Goal: Task Accomplishment & Management: Manage account settings

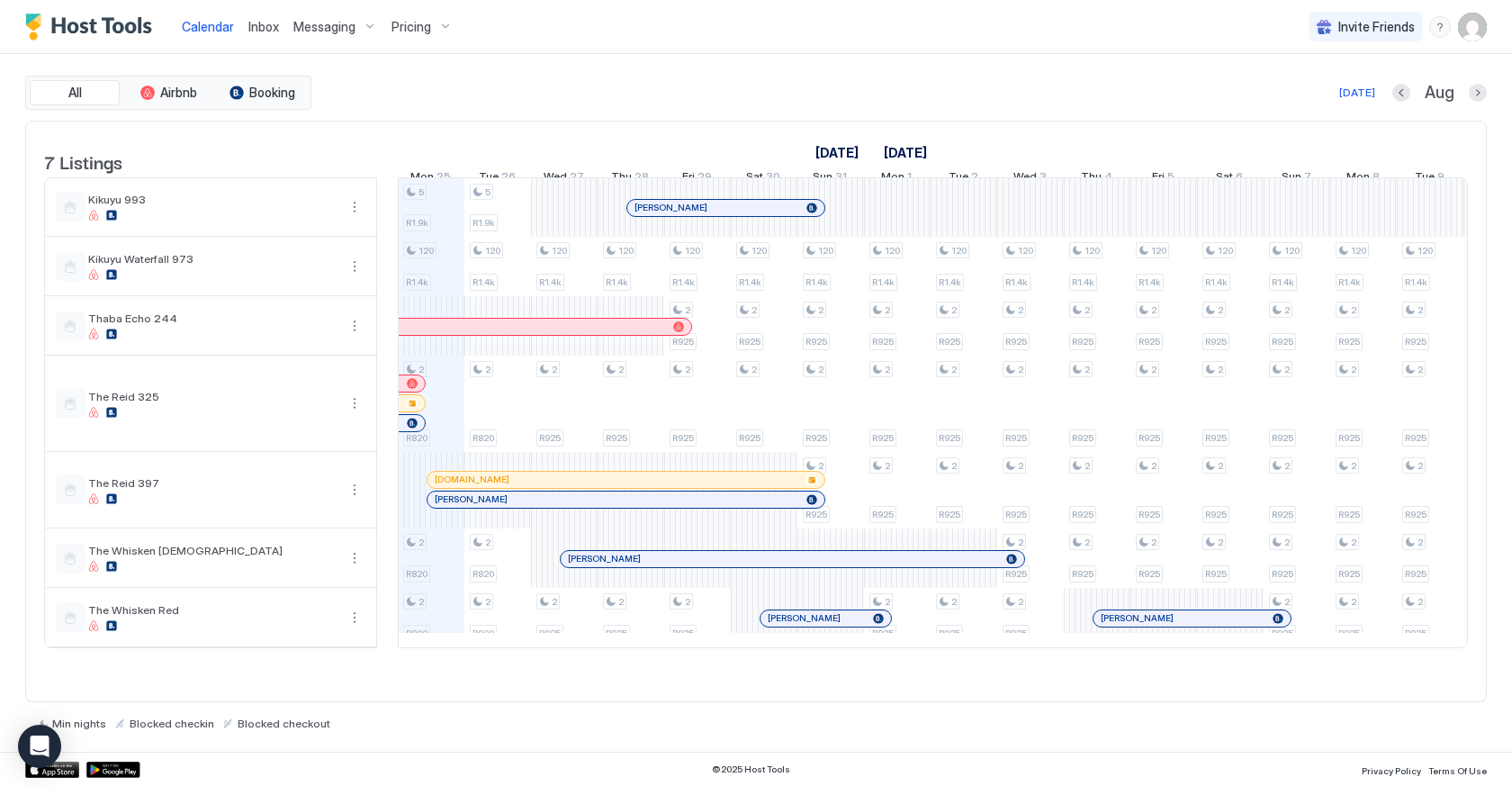
scroll to position [0, 1000]
click at [205, 30] on span "Calendar" at bounding box center [207, 27] width 53 height 15
click at [1482, 23] on img "User profile" at bounding box center [1473, 27] width 29 height 29
drag, startPoint x: 1330, startPoint y: 97, endPoint x: 1216, endPoint y: 97, distance: 114.0
click at [1329, 97] on span "Settings" at bounding box center [1310, 100] width 49 height 16
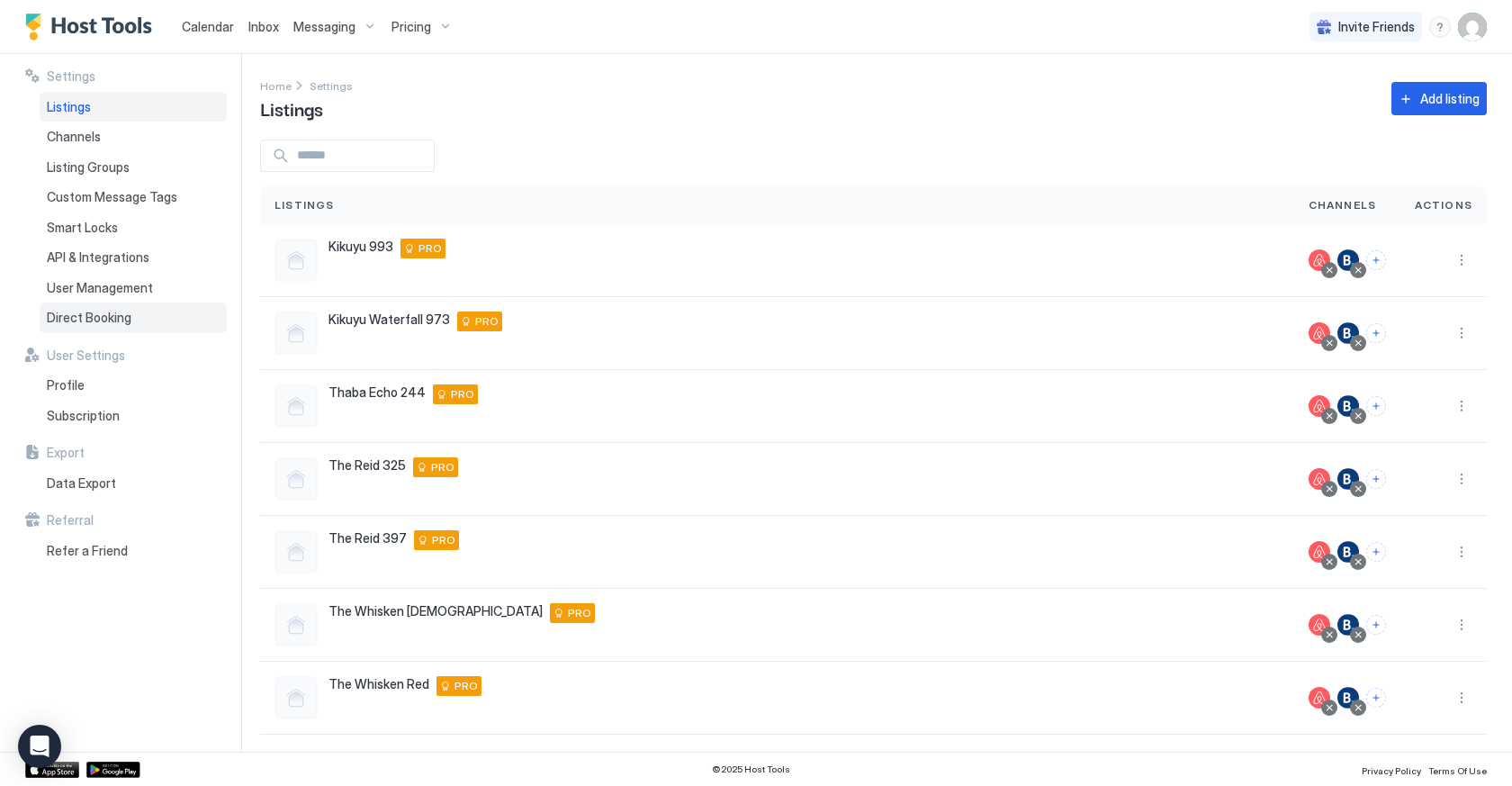
click at [73, 310] on span "Direct Booking" at bounding box center [89, 317] width 85 height 16
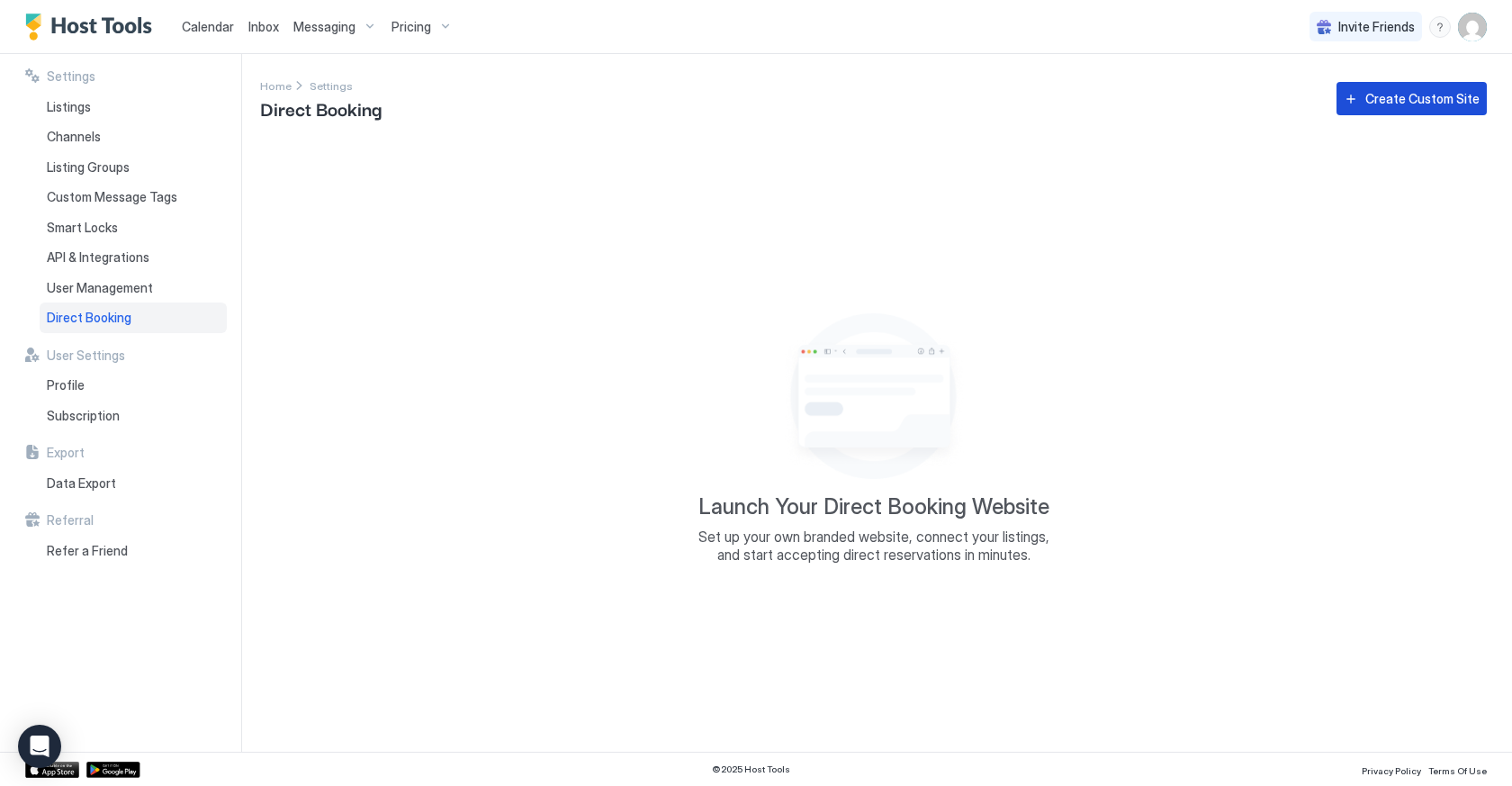
click at [1397, 111] on button "Create Custom Site" at bounding box center [1412, 98] width 150 height 33
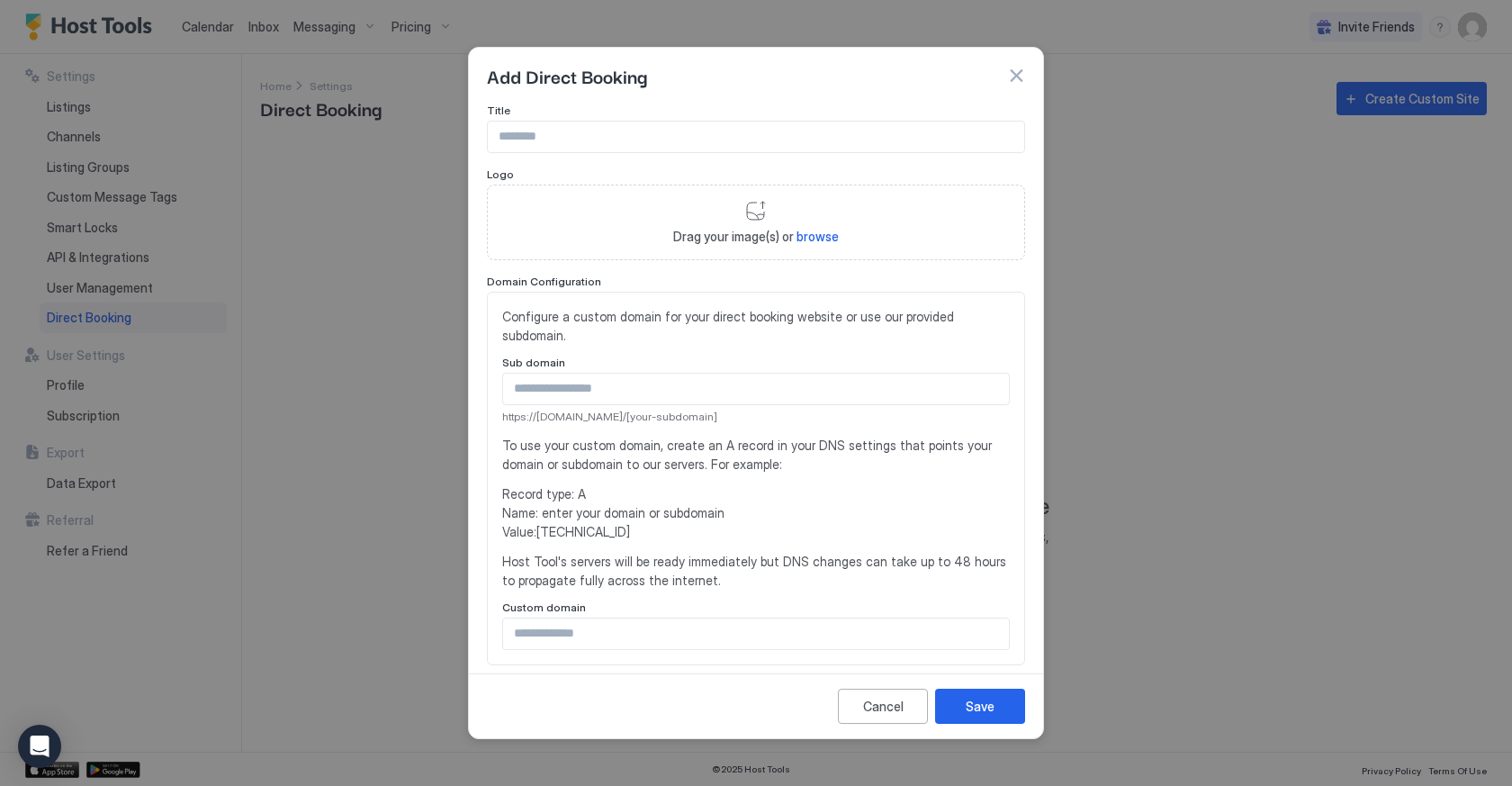
click at [587, 136] on input "Input Field" at bounding box center [755, 137] width 536 height 31
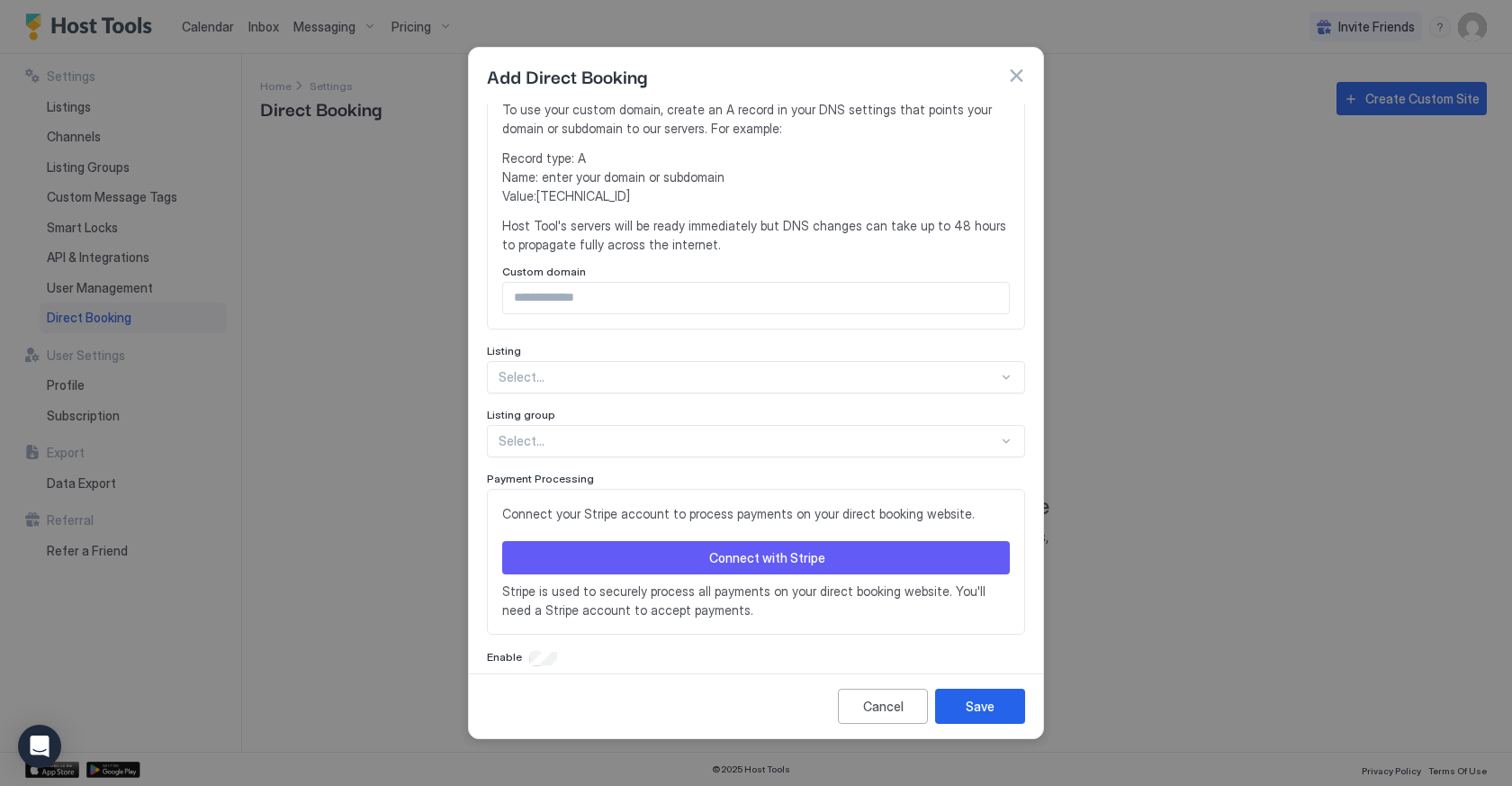
scroll to position [335, 0]
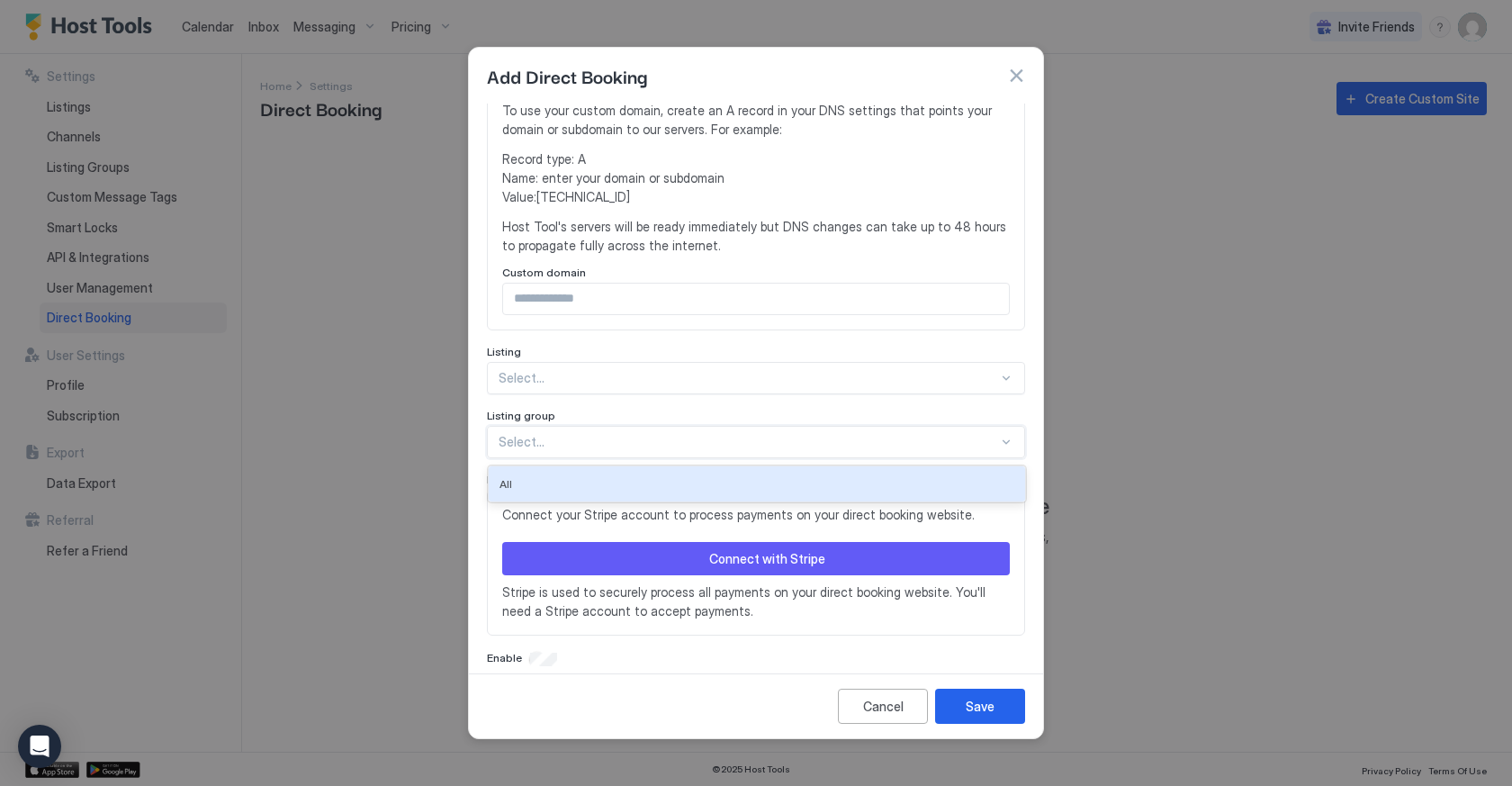
click at [538, 434] on div "Select..." at bounding box center [748, 442] width 500 height 16
click at [540, 467] on div "All" at bounding box center [756, 484] width 536 height 35
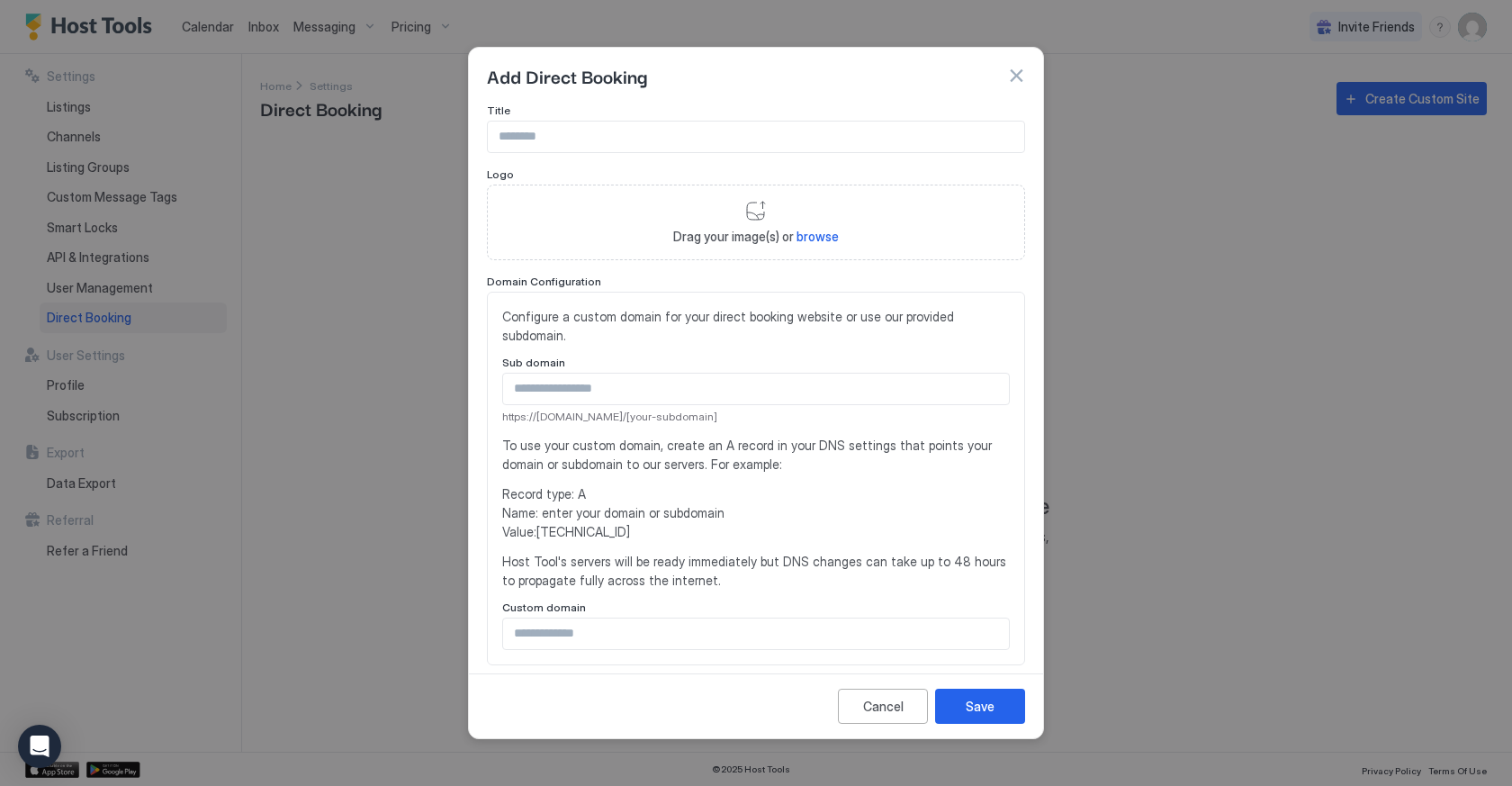
scroll to position [0, 0]
click at [586, 144] on input "Input Field" at bounding box center [755, 137] width 536 height 31
click at [589, 374] on input "Input Field" at bounding box center [755, 389] width 506 height 31
click at [574, 332] on div "Configure a custom domain for your direct booking website or use our provided s…" at bounding box center [756, 478] width 508 height 343
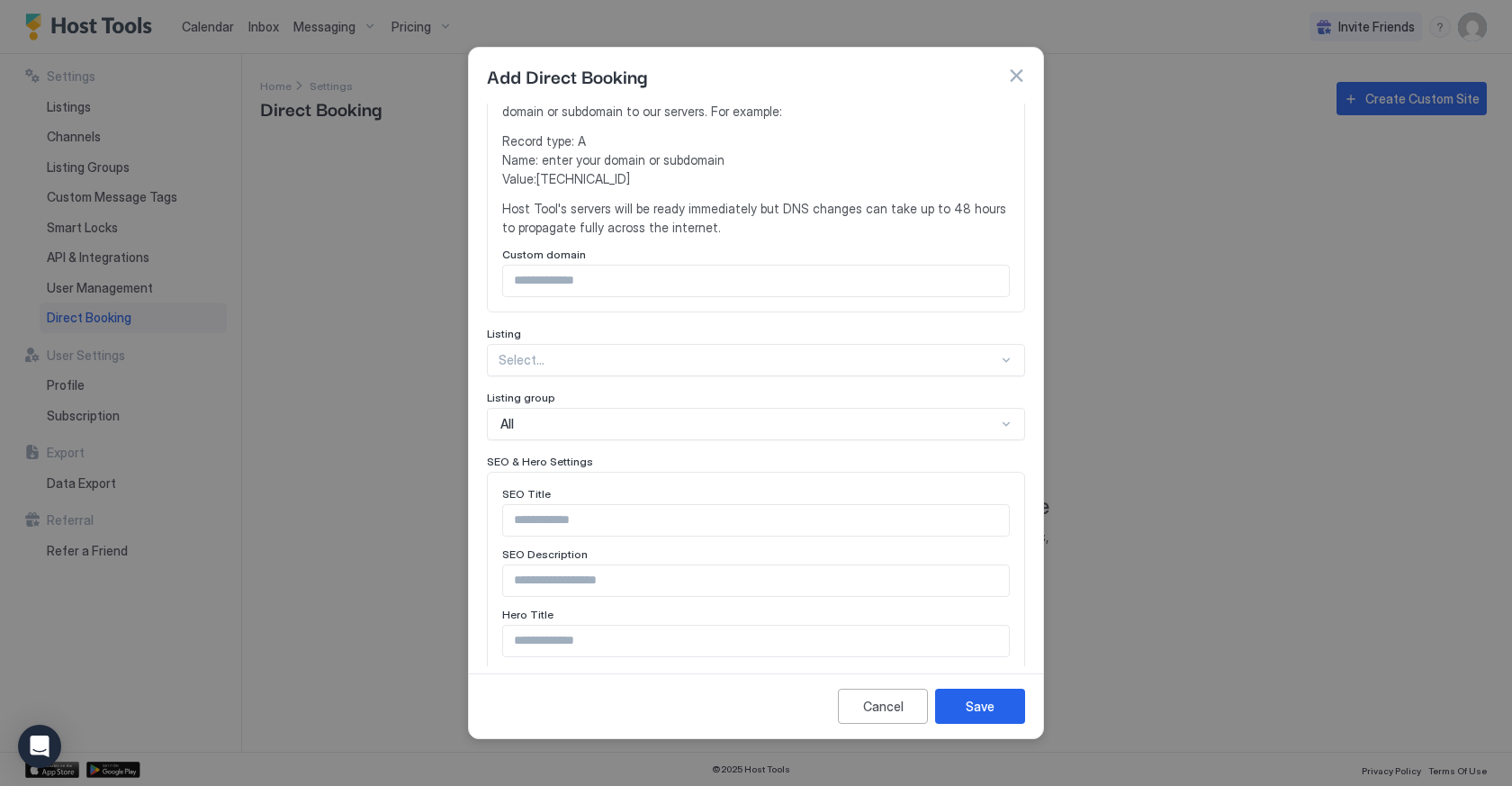
scroll to position [362, 0]
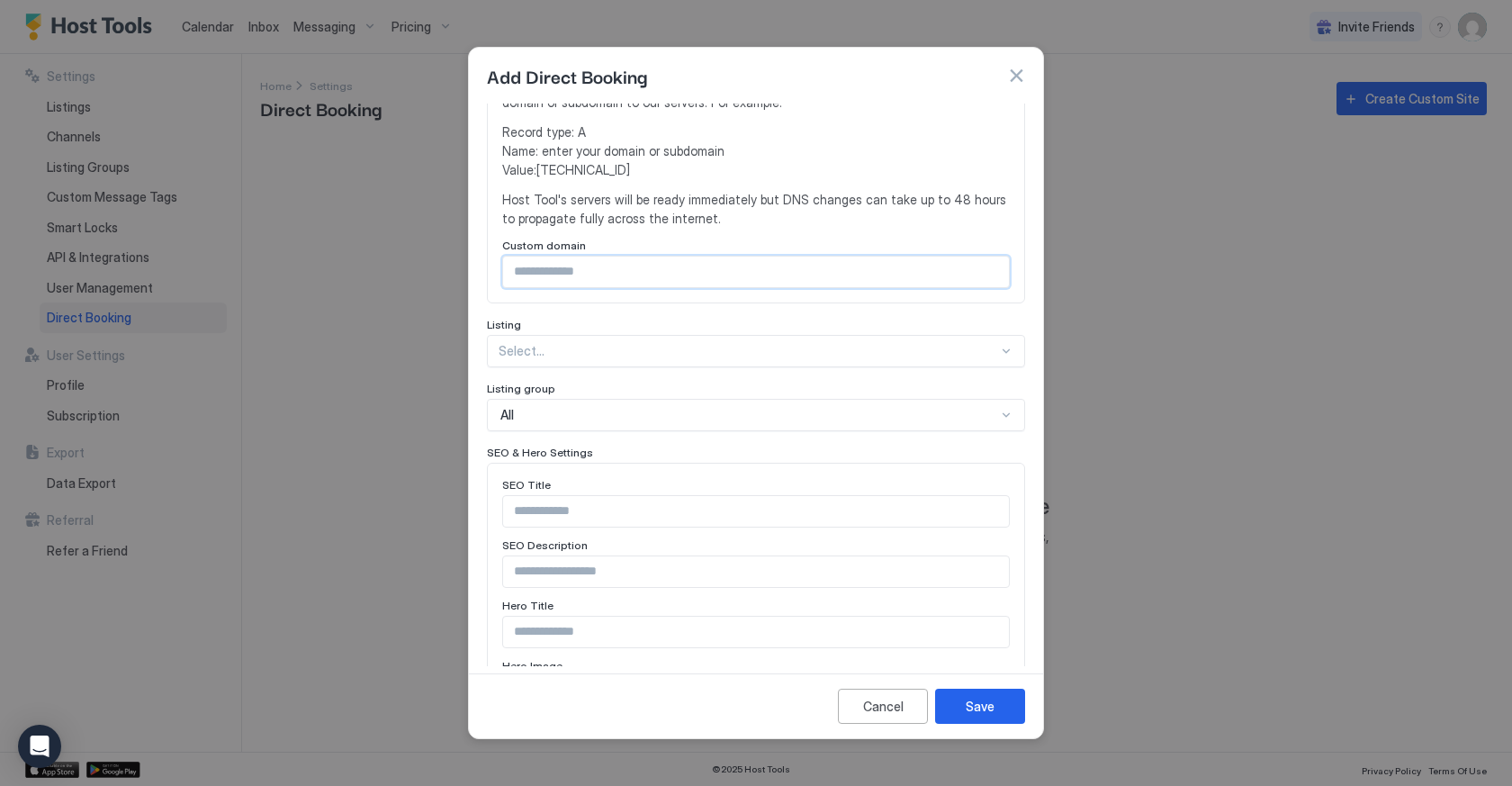
click at [587, 256] on input "Input Field" at bounding box center [755, 272] width 506 height 31
click at [492, 276] on div "Configure a custom domain for your direct booking website or use our provided s…" at bounding box center [756, 117] width 538 height 374
click at [529, 343] on div "Select..." at bounding box center [748, 351] width 500 height 16
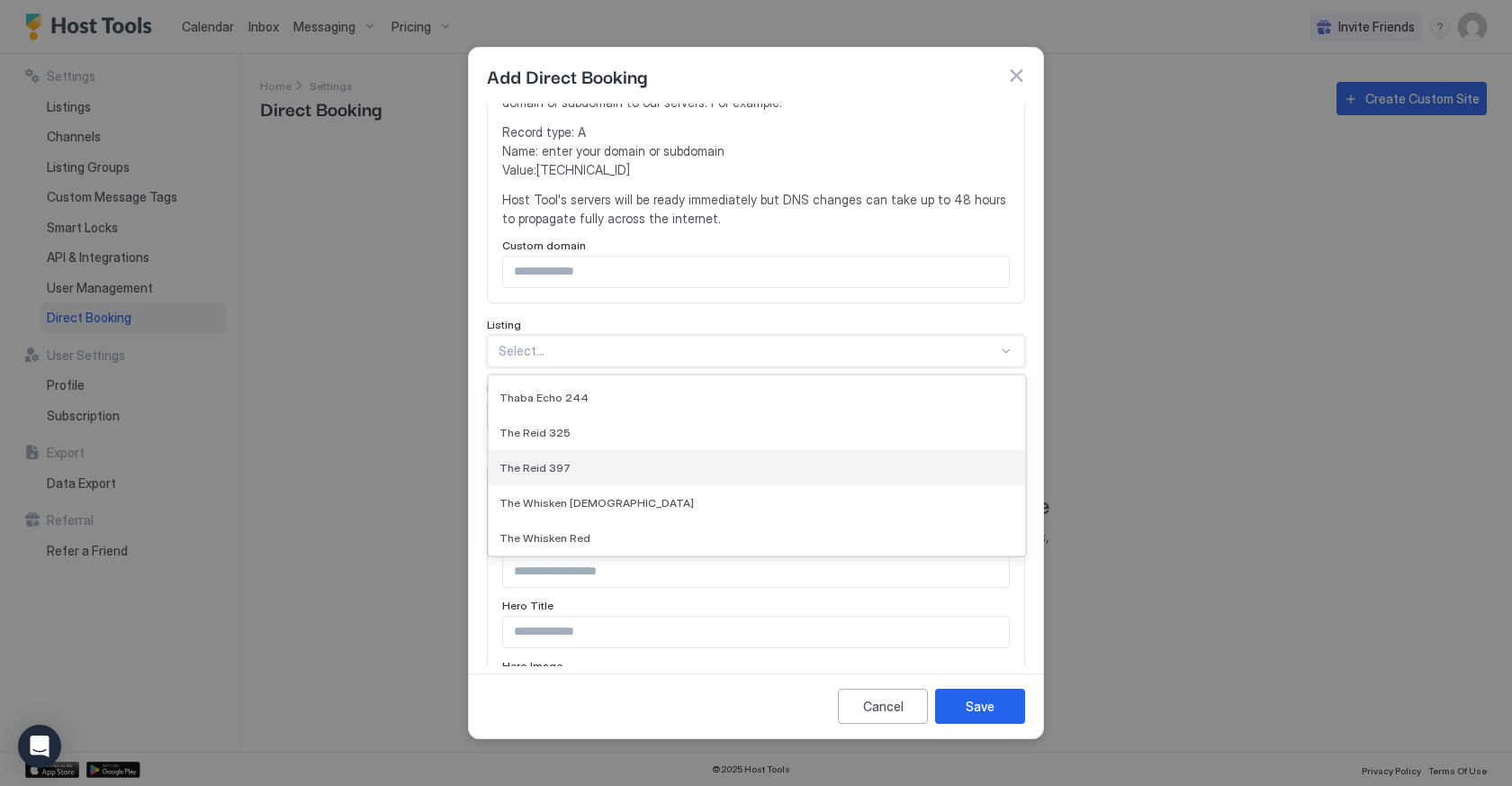
scroll to position [0, 0]
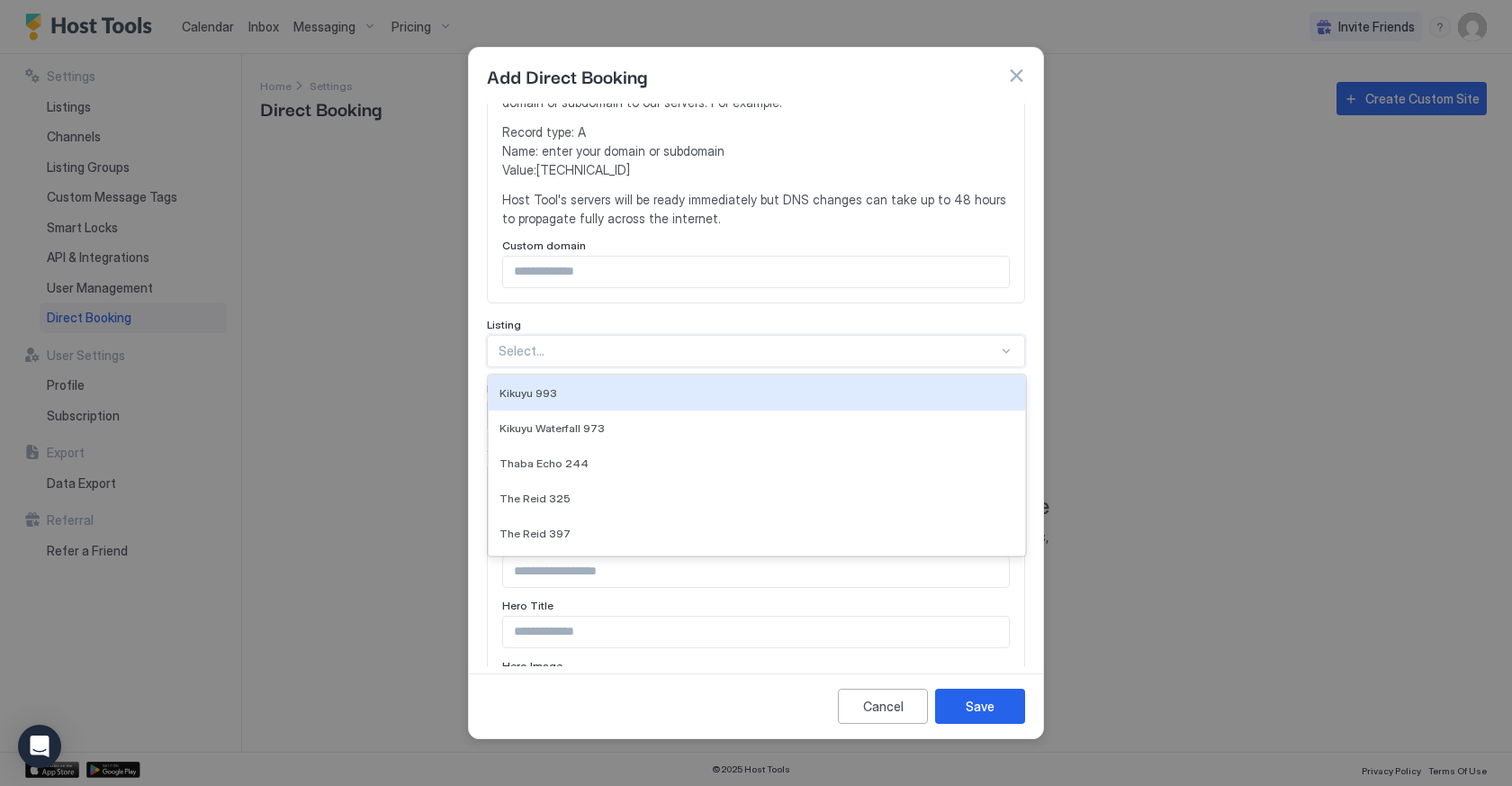
click at [480, 321] on div "Title Logo Drag your image(s) or browse Domain Configuration Configure a custom…" at bounding box center [756, 384] width 574 height 563
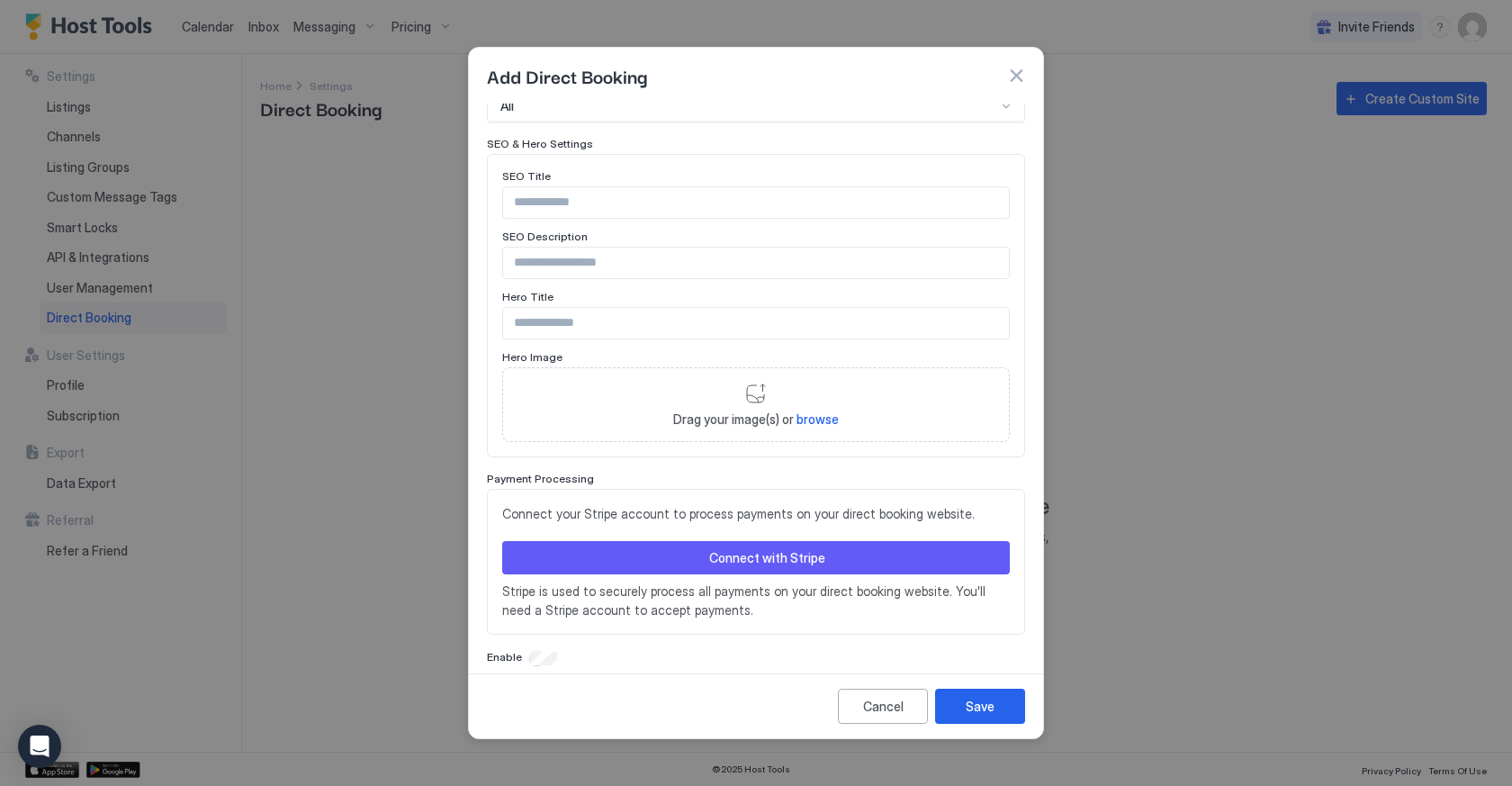
scroll to position [670, 0]
click at [954, 713] on button "Save" at bounding box center [981, 706] width 90 height 35
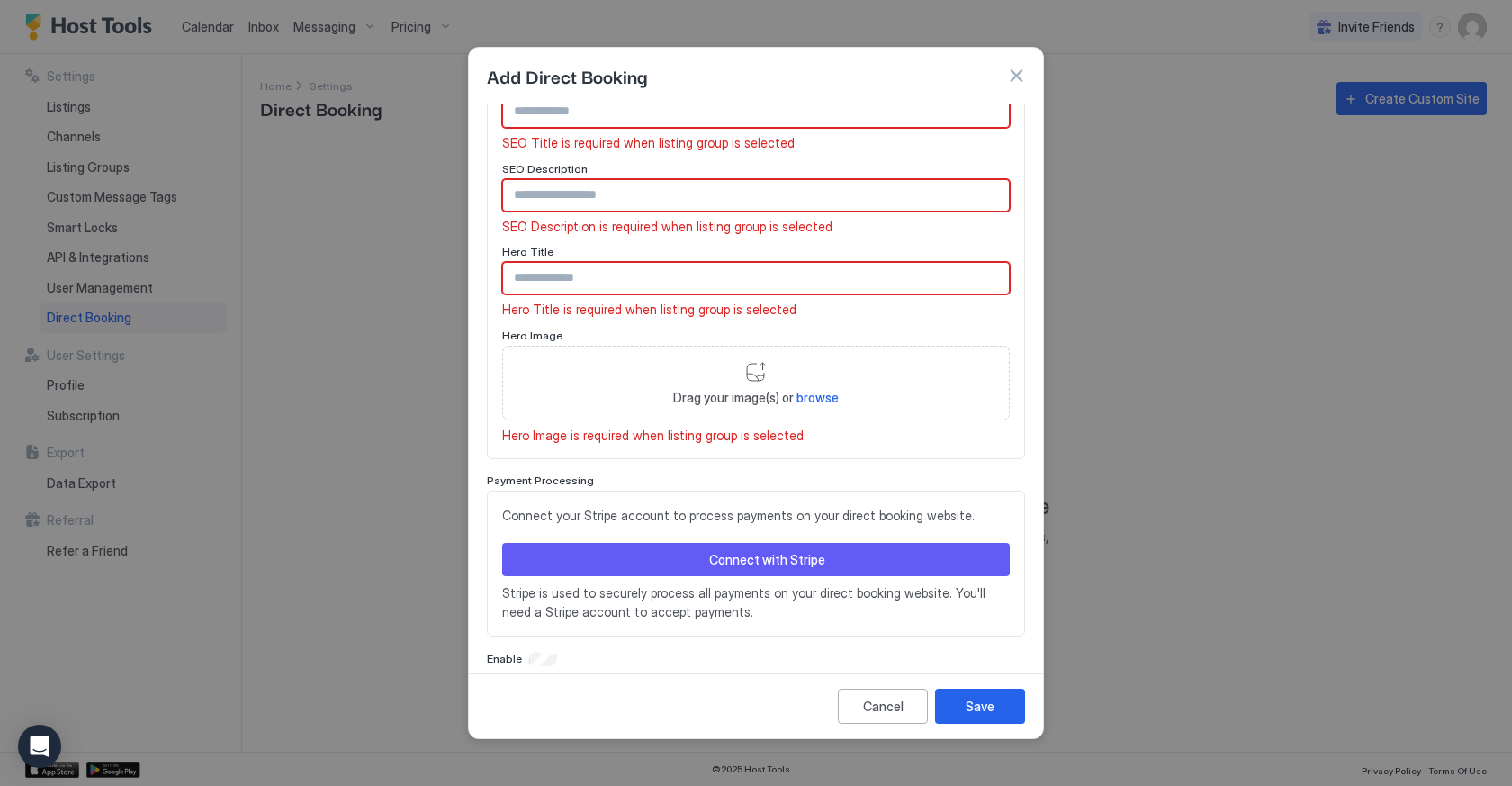
scroll to position [828, 0]
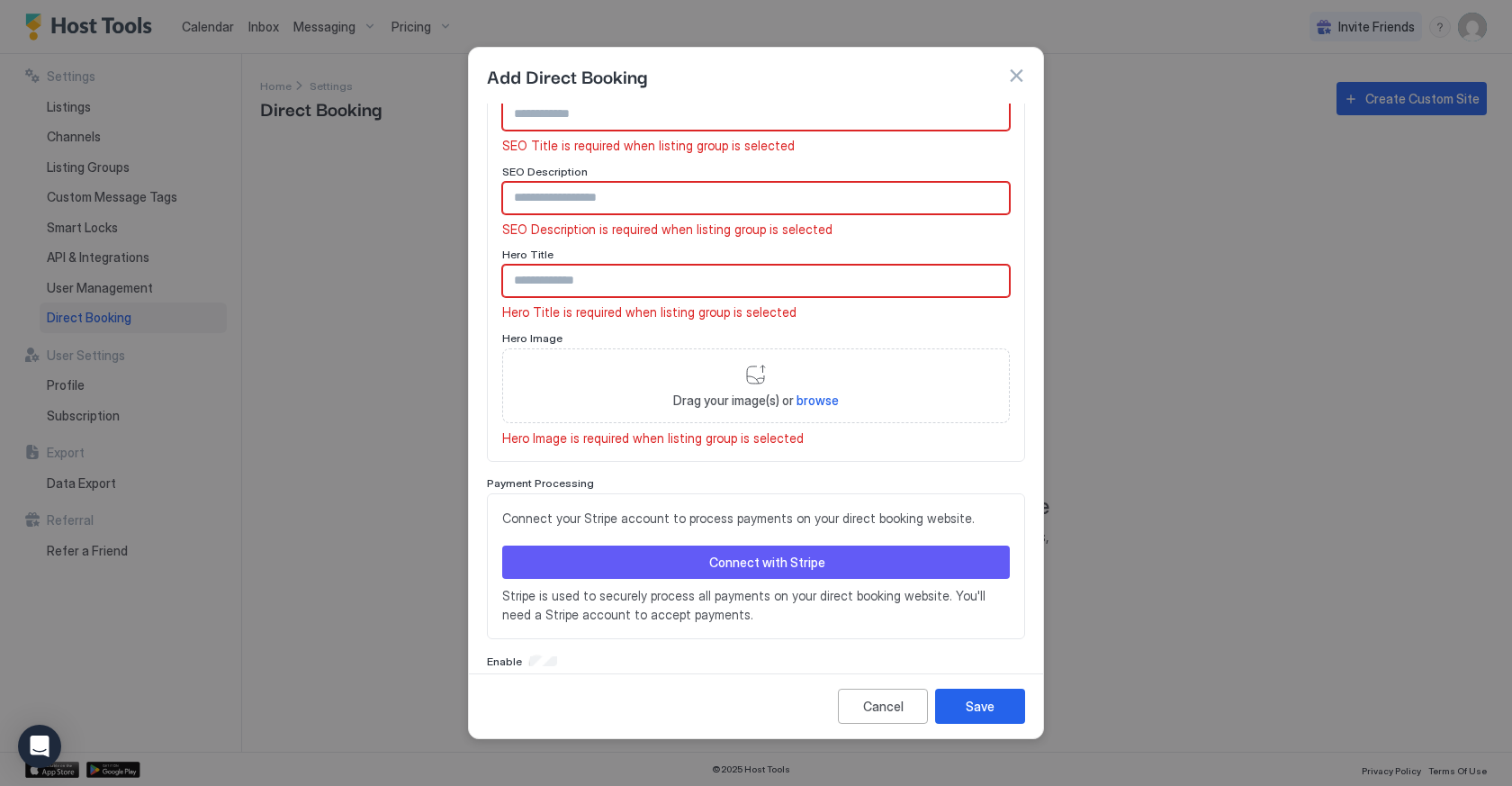
click at [1012, 77] on button "button" at bounding box center [1016, 76] width 18 height 18
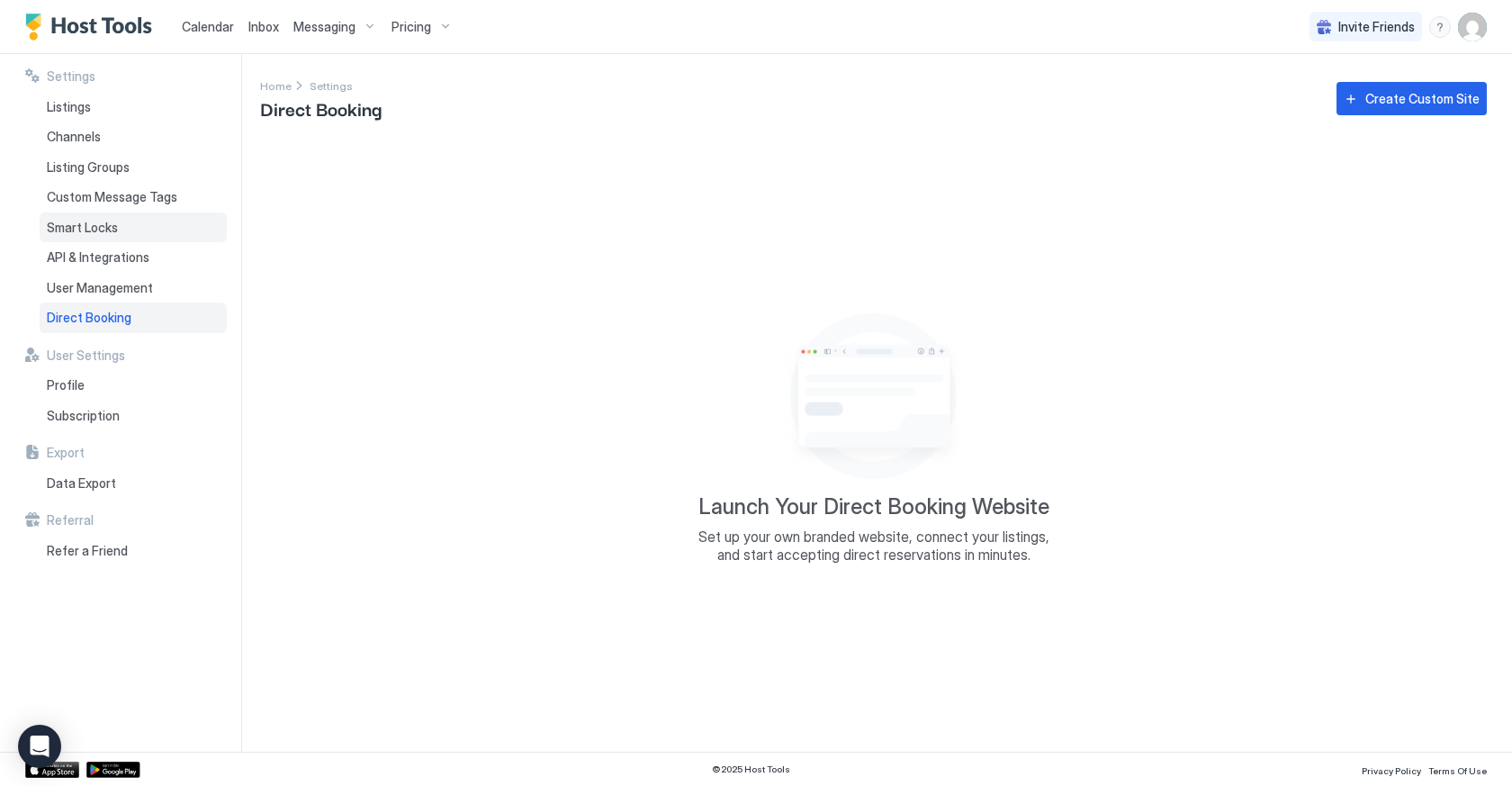
click at [61, 225] on span "Smart Locks" at bounding box center [82, 228] width 71 height 16
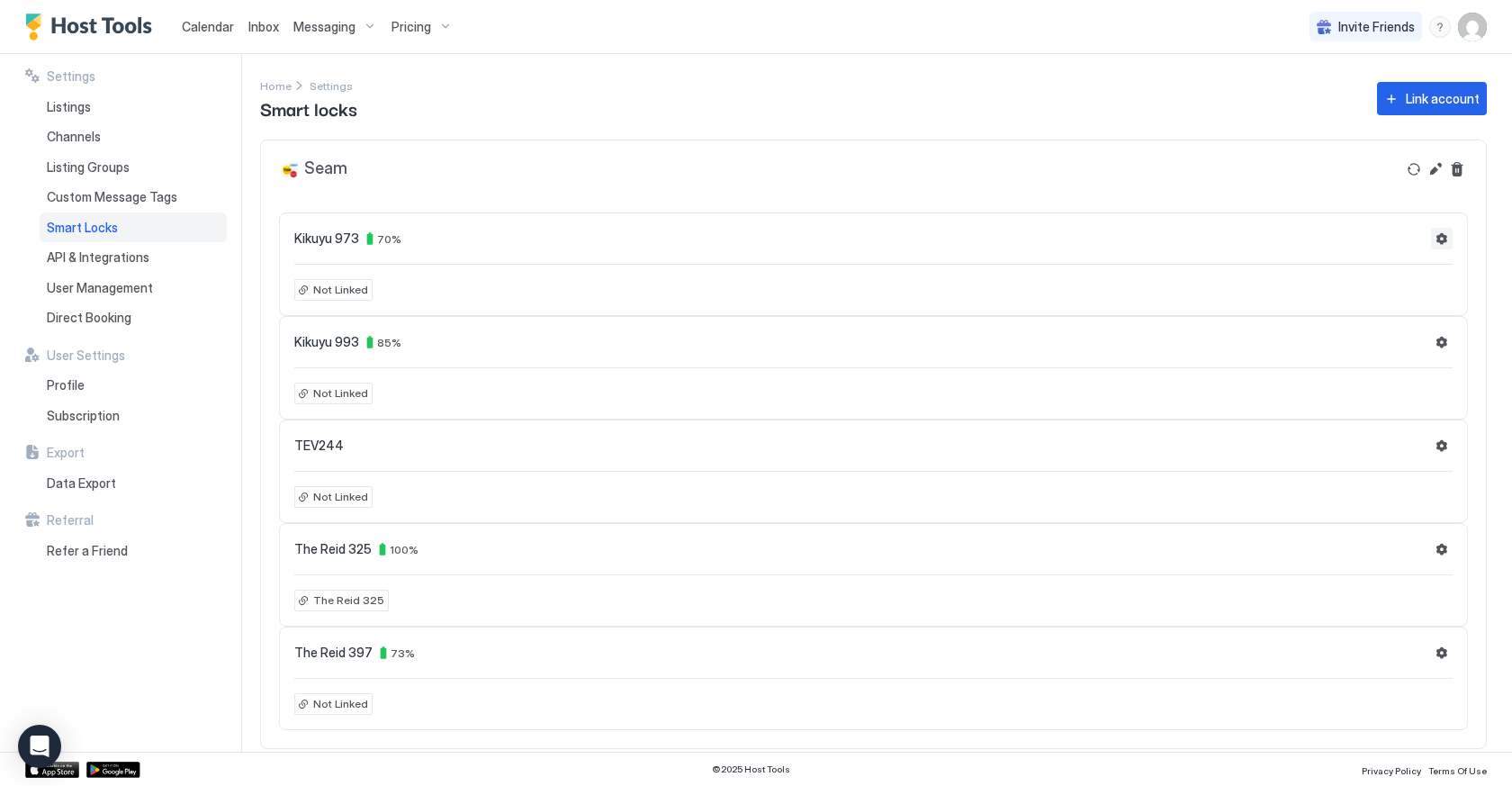
click at [1446, 239] on button "Settings" at bounding box center [1441, 238] width 22 height 22
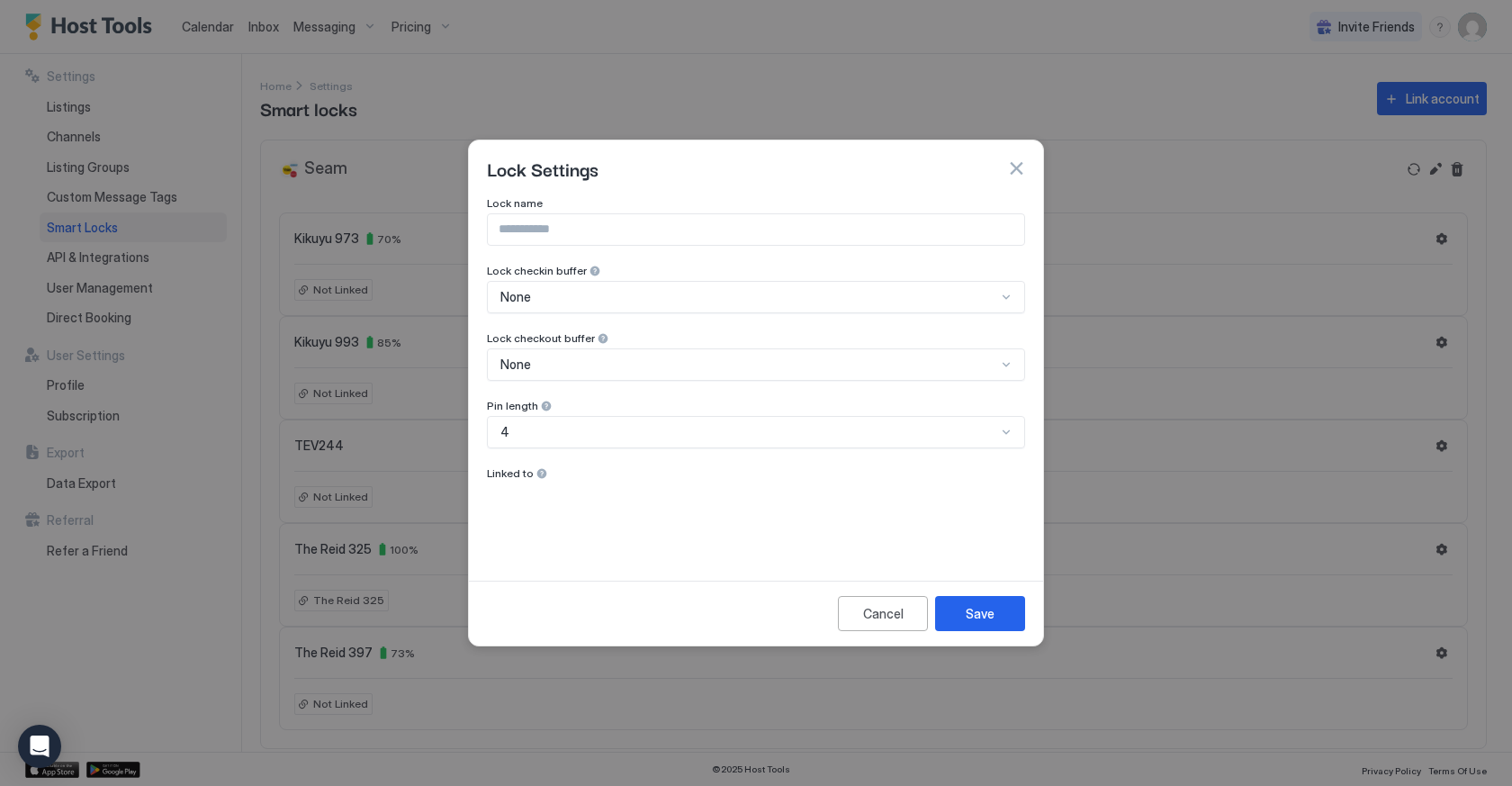
click at [1019, 153] on div "Lock Settings" at bounding box center [756, 168] width 574 height 55
click at [1016, 166] on button "button" at bounding box center [1016, 168] width 18 height 18
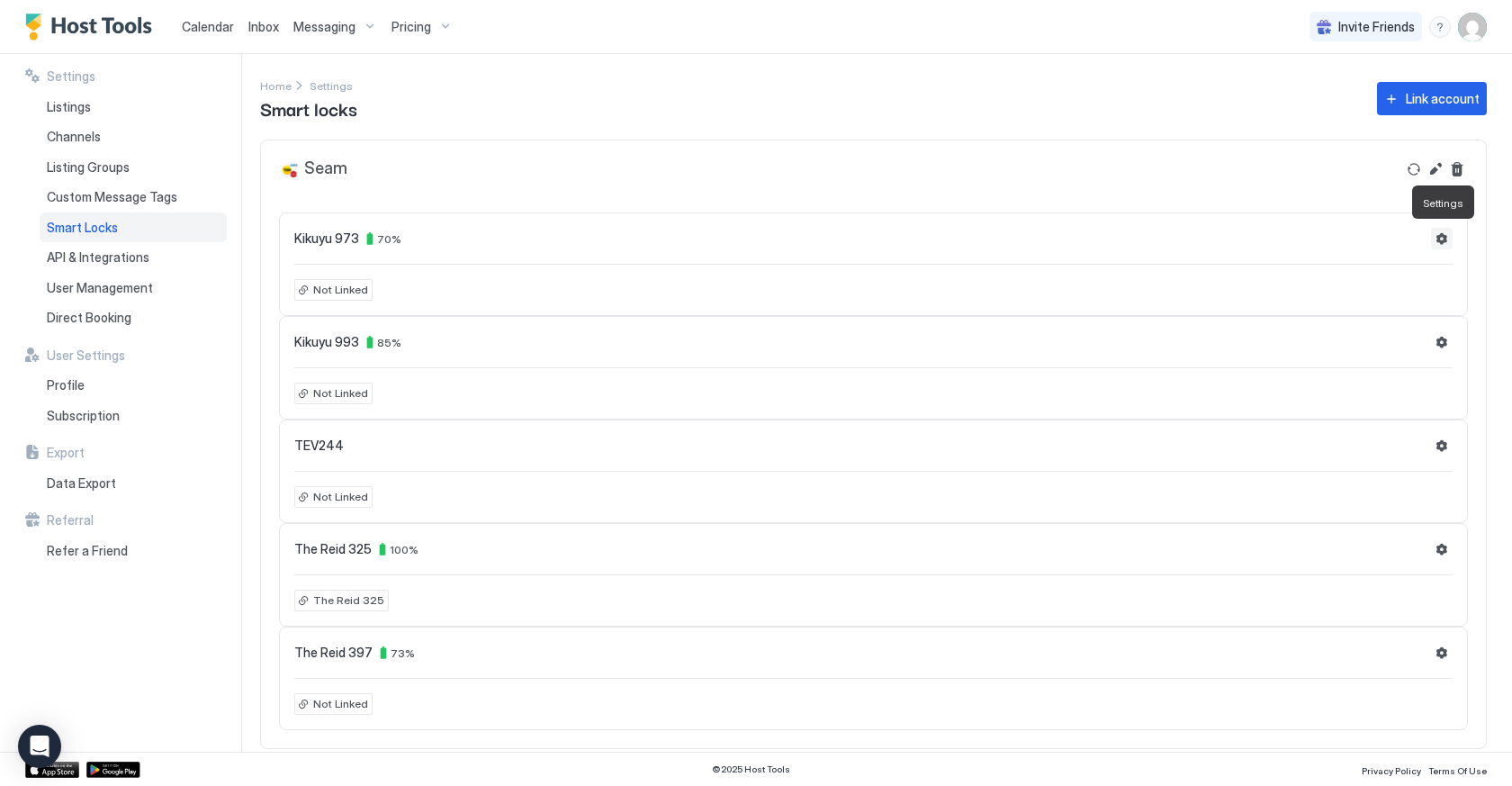
click at [1440, 237] on button "Settings" at bounding box center [1441, 238] width 22 height 22
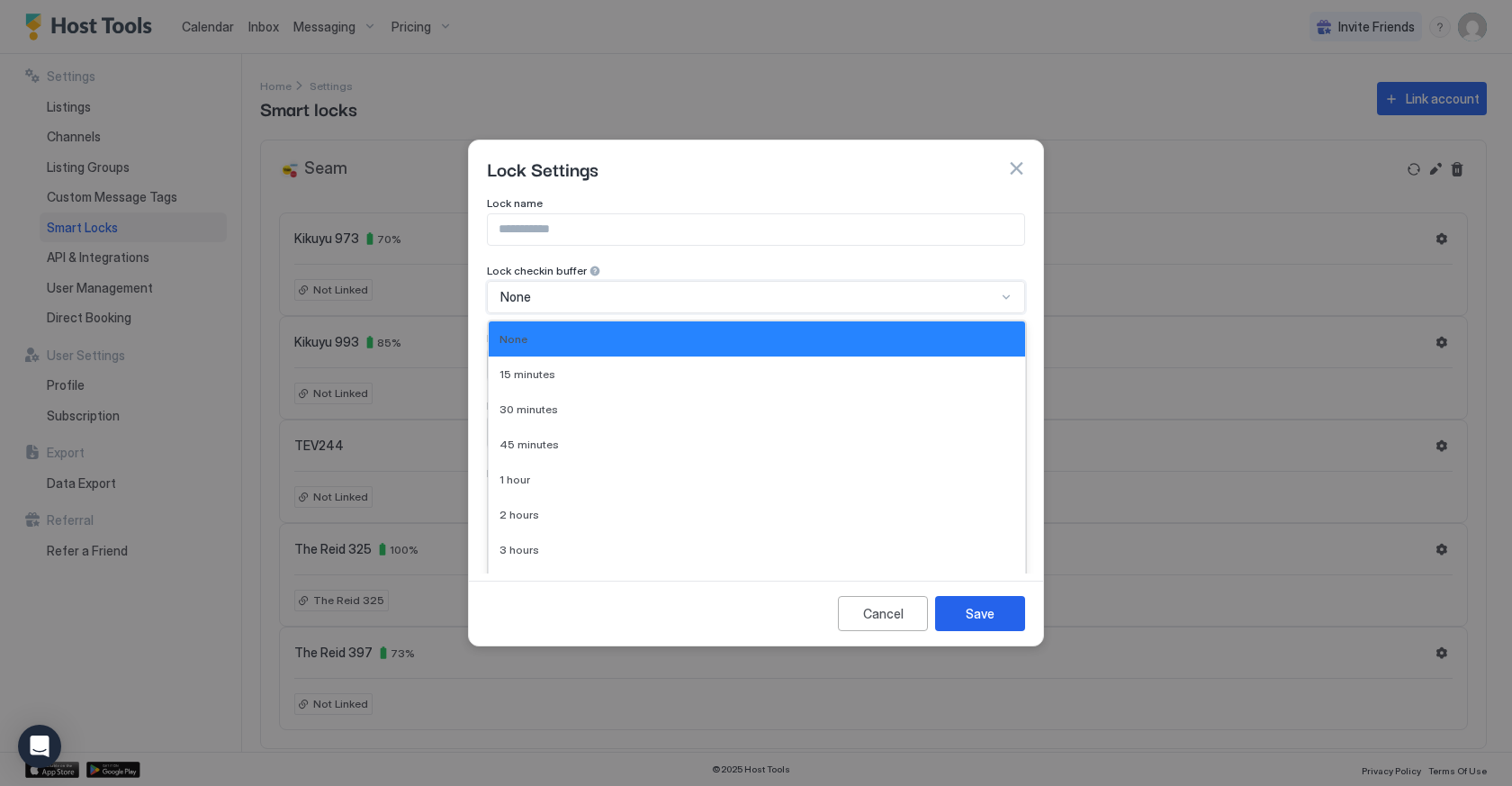
click at [664, 300] on div "Lock name Lock checkin buffer None selected, 1 of 10. 10 results available. Use…" at bounding box center [756, 376] width 538 height 360
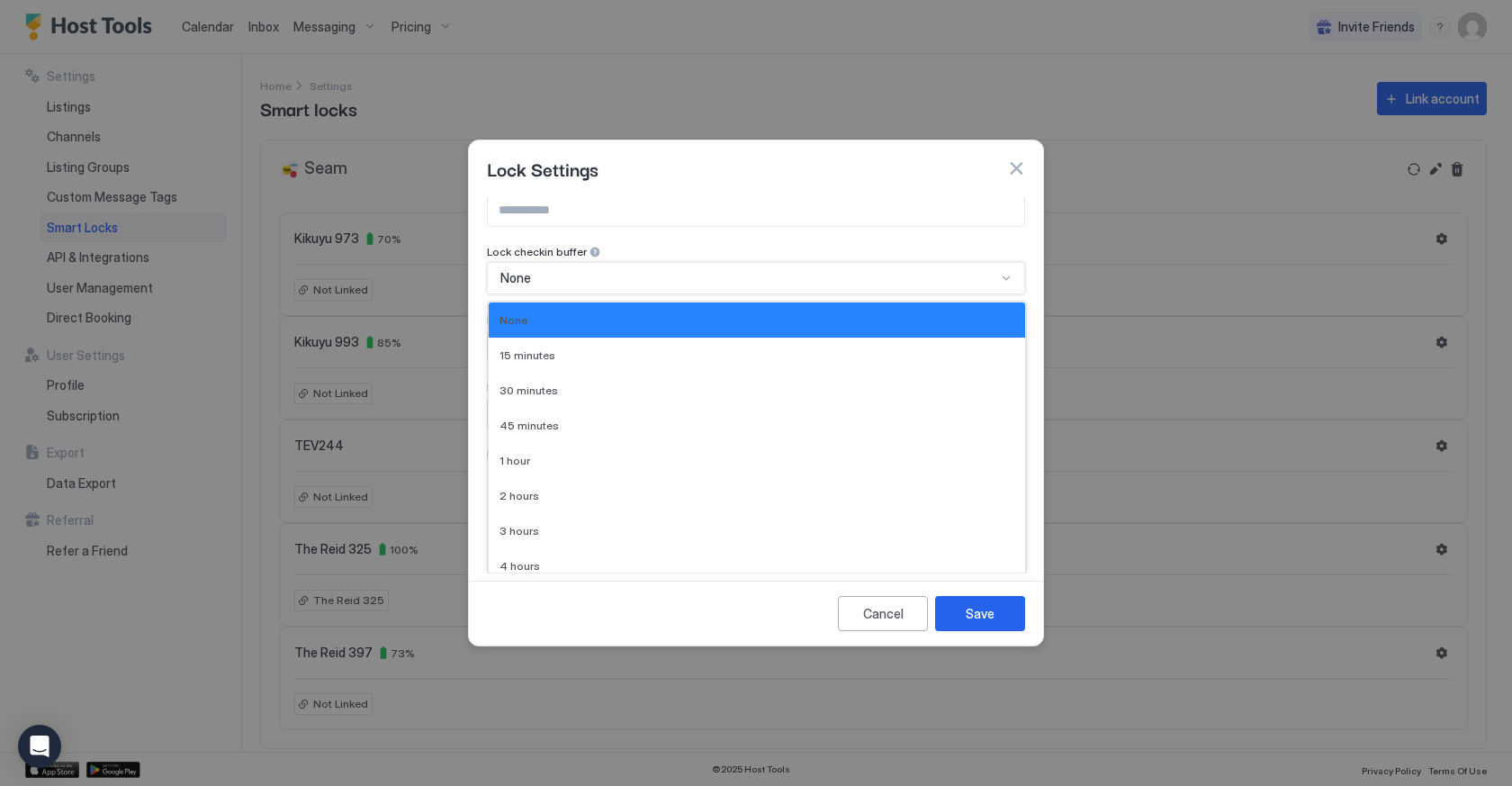
click at [664, 299] on div "Lock name Lock checkin buffer None selected, 1 of 10. 10 results available. Use…" at bounding box center [756, 358] width 538 height 360
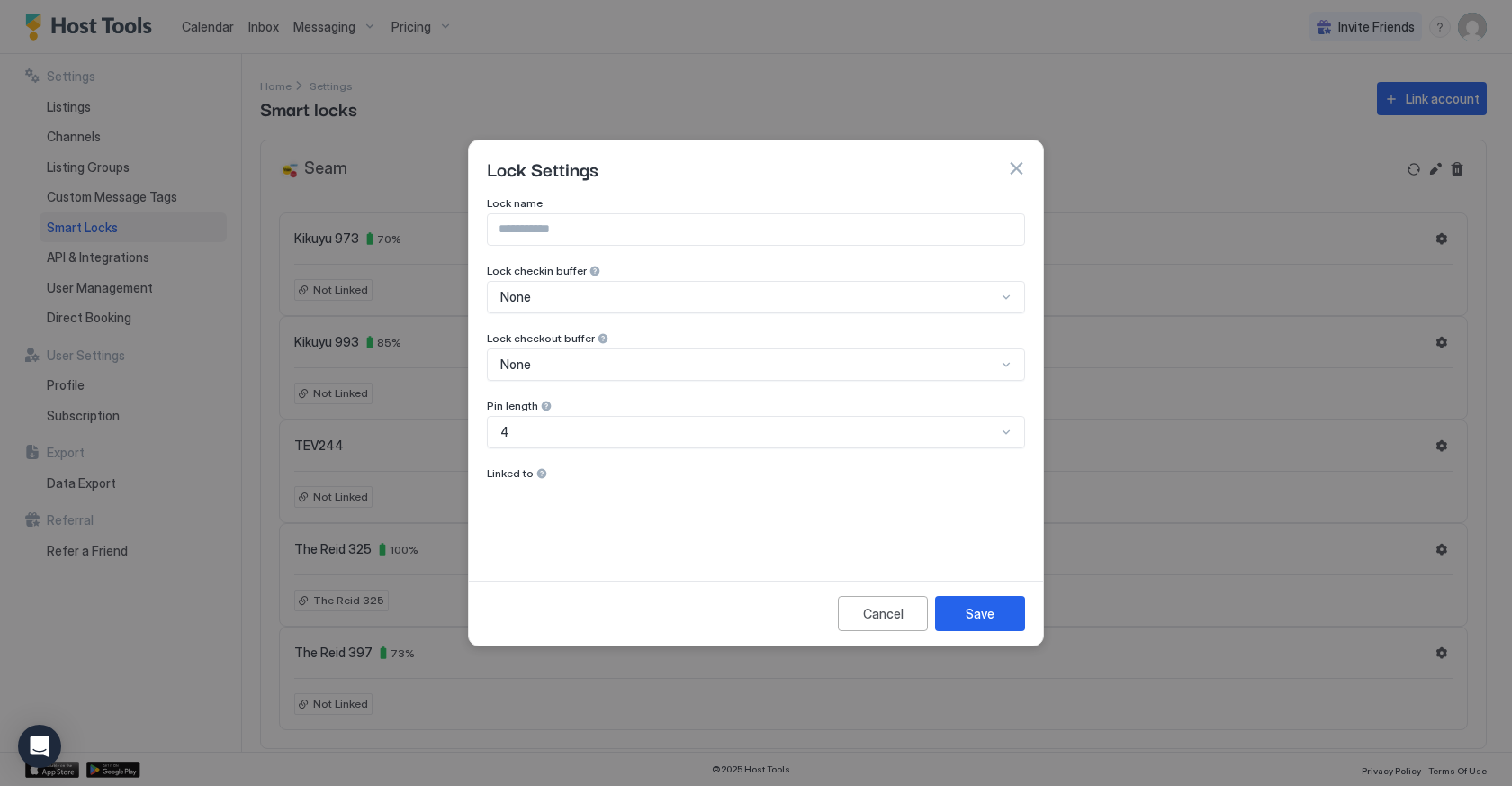
click at [589, 277] on div at bounding box center [594, 271] width 12 height 12
click at [555, 525] on div "Lock name Lock checkin buffer None Lock checkout buffer None Pin length 4 Linke…" at bounding box center [756, 376] width 538 height 360
click at [1019, 165] on button "button" at bounding box center [1016, 168] width 18 height 18
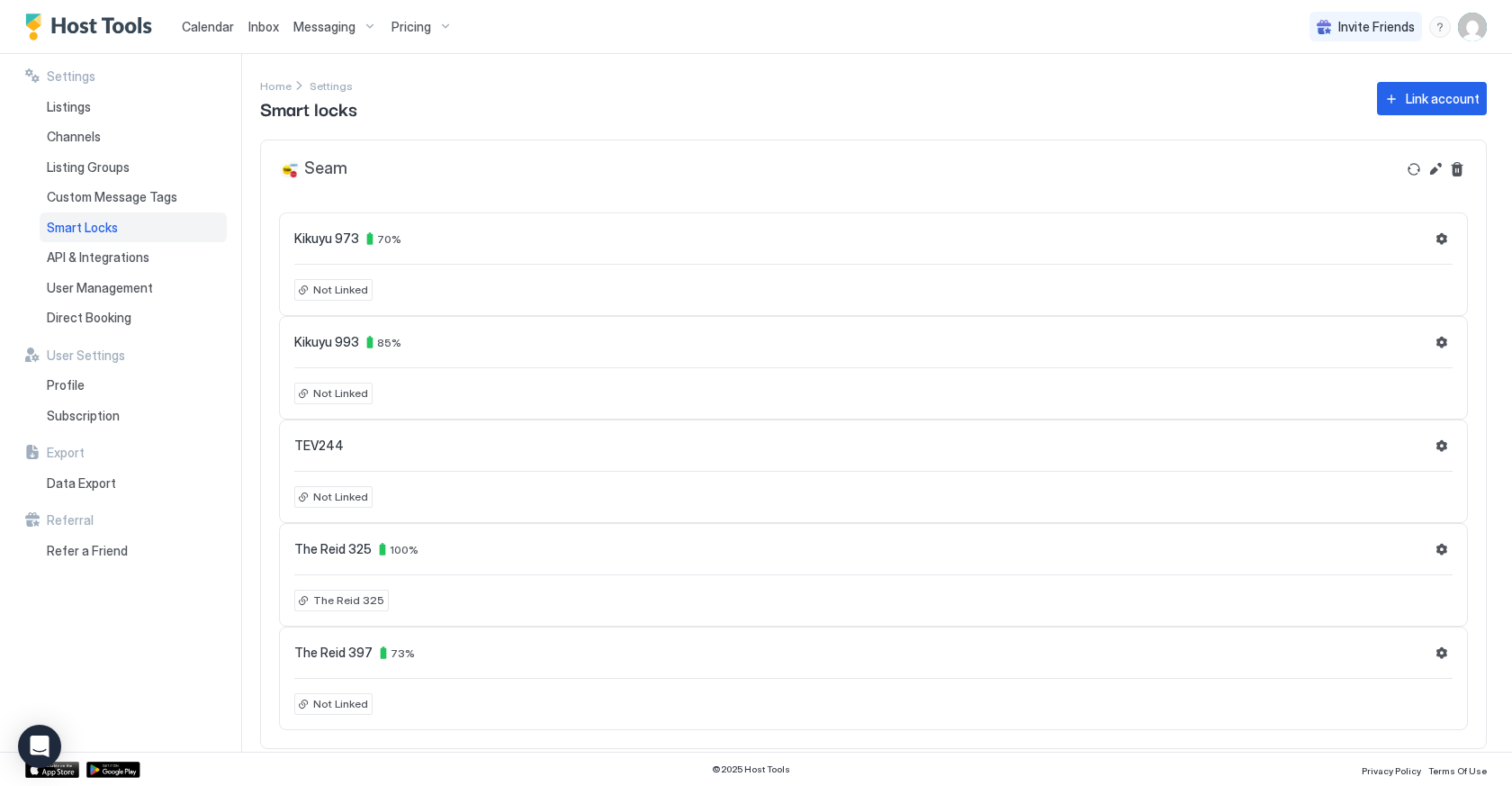
click at [323, 292] on span "Not Linked" at bounding box center [340, 290] width 54 height 16
click at [352, 287] on span "Not Linked" at bounding box center [340, 290] width 54 height 16
click at [1431, 172] on button "Edit" at bounding box center [1436, 169] width 22 height 22
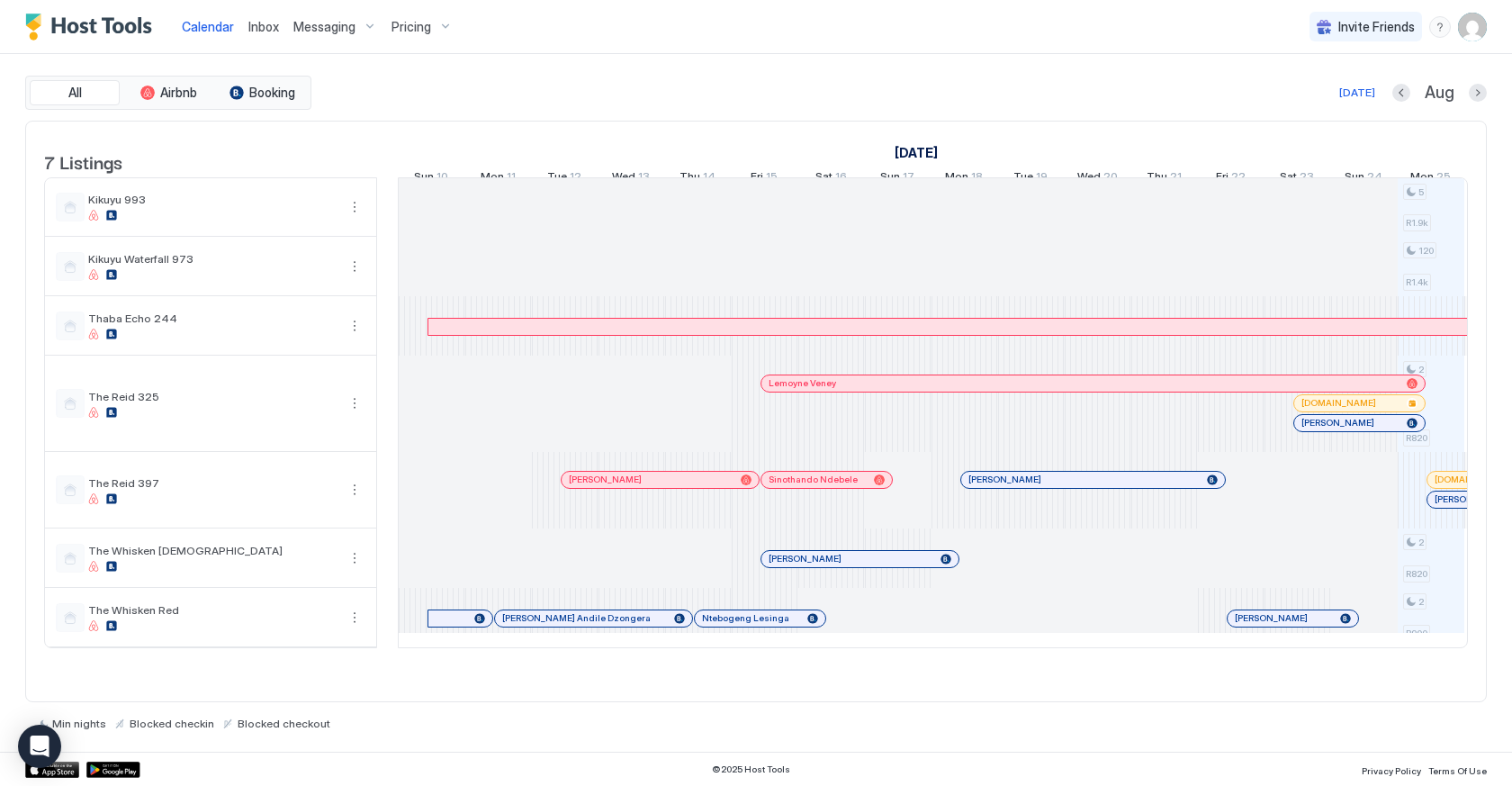
scroll to position [0, 1000]
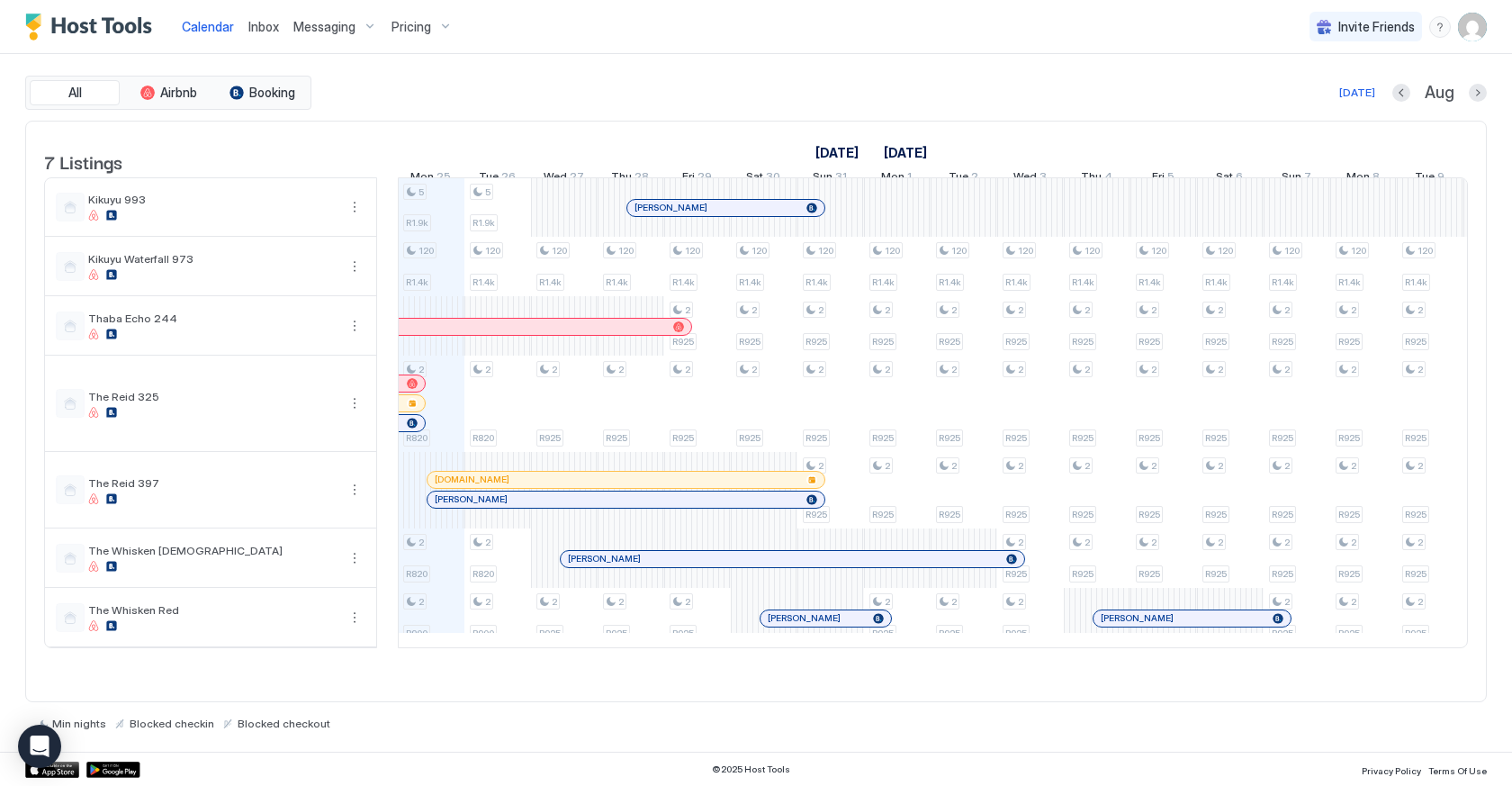
click at [441, 37] on div "Pricing" at bounding box center [421, 27] width 76 height 31
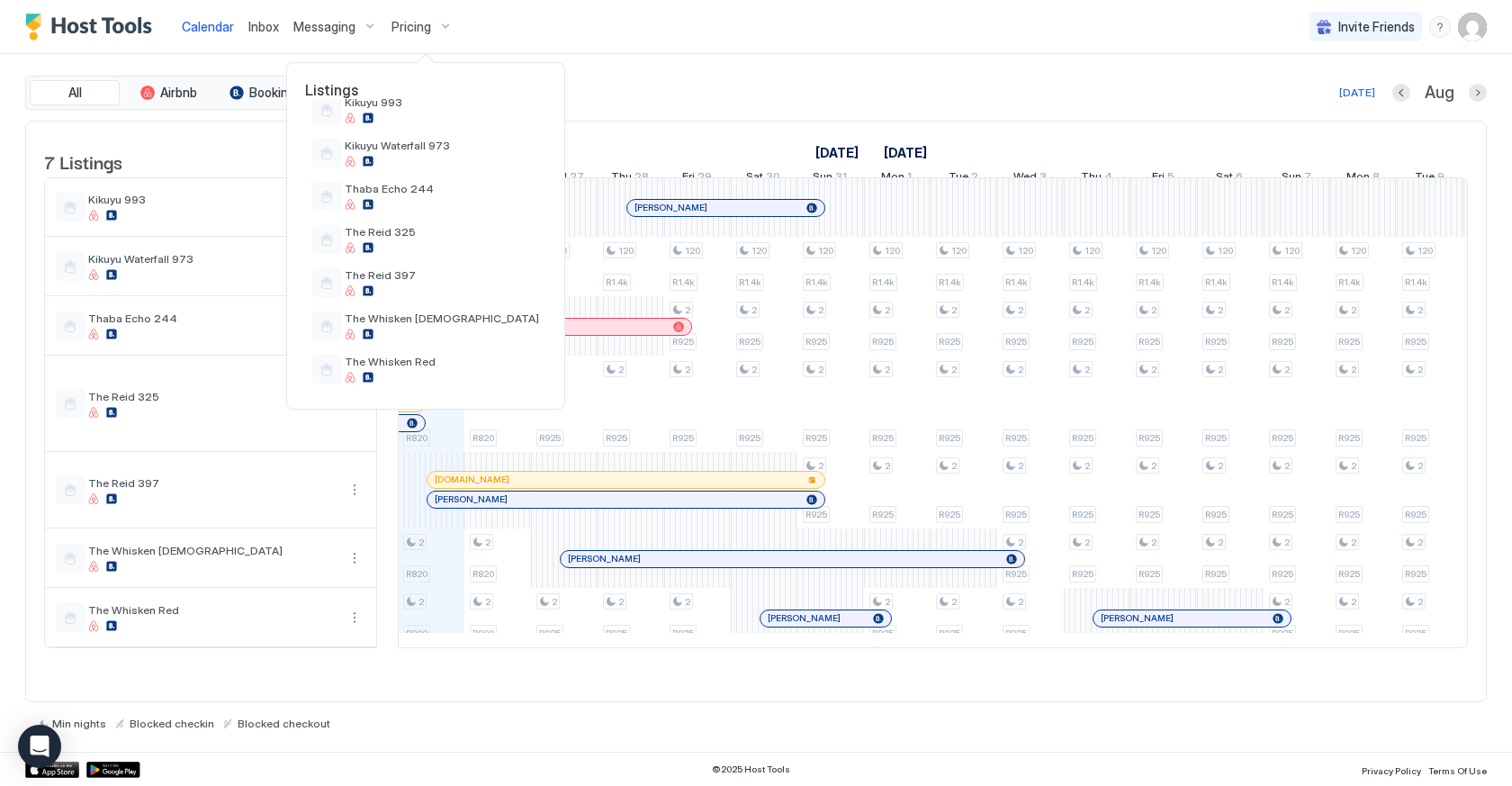
scroll to position [72, 0]
click at [665, 106] on div at bounding box center [756, 393] width 1512 height 786
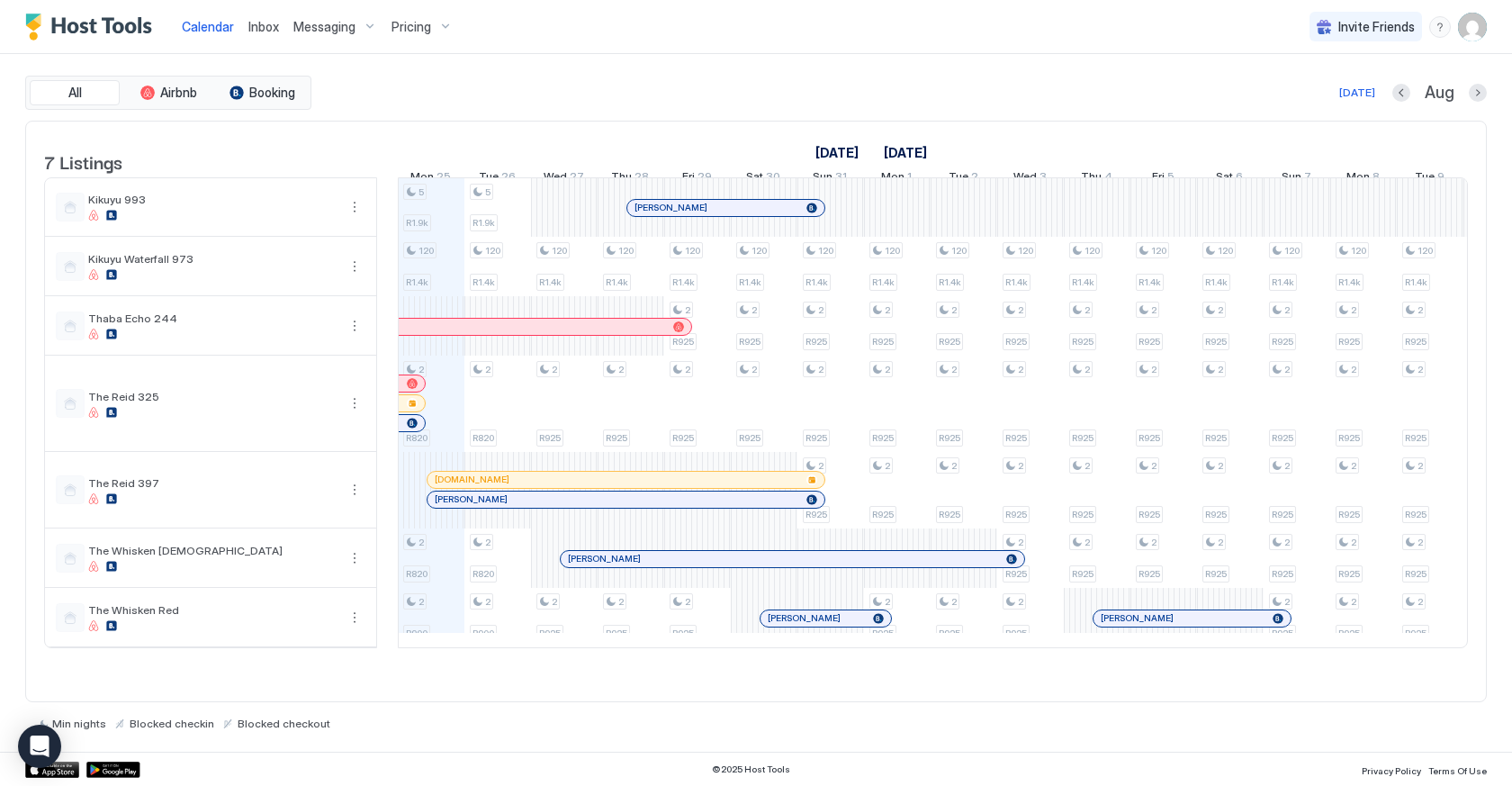
click at [352, 38] on div "Messaging" at bounding box center [335, 27] width 98 height 31
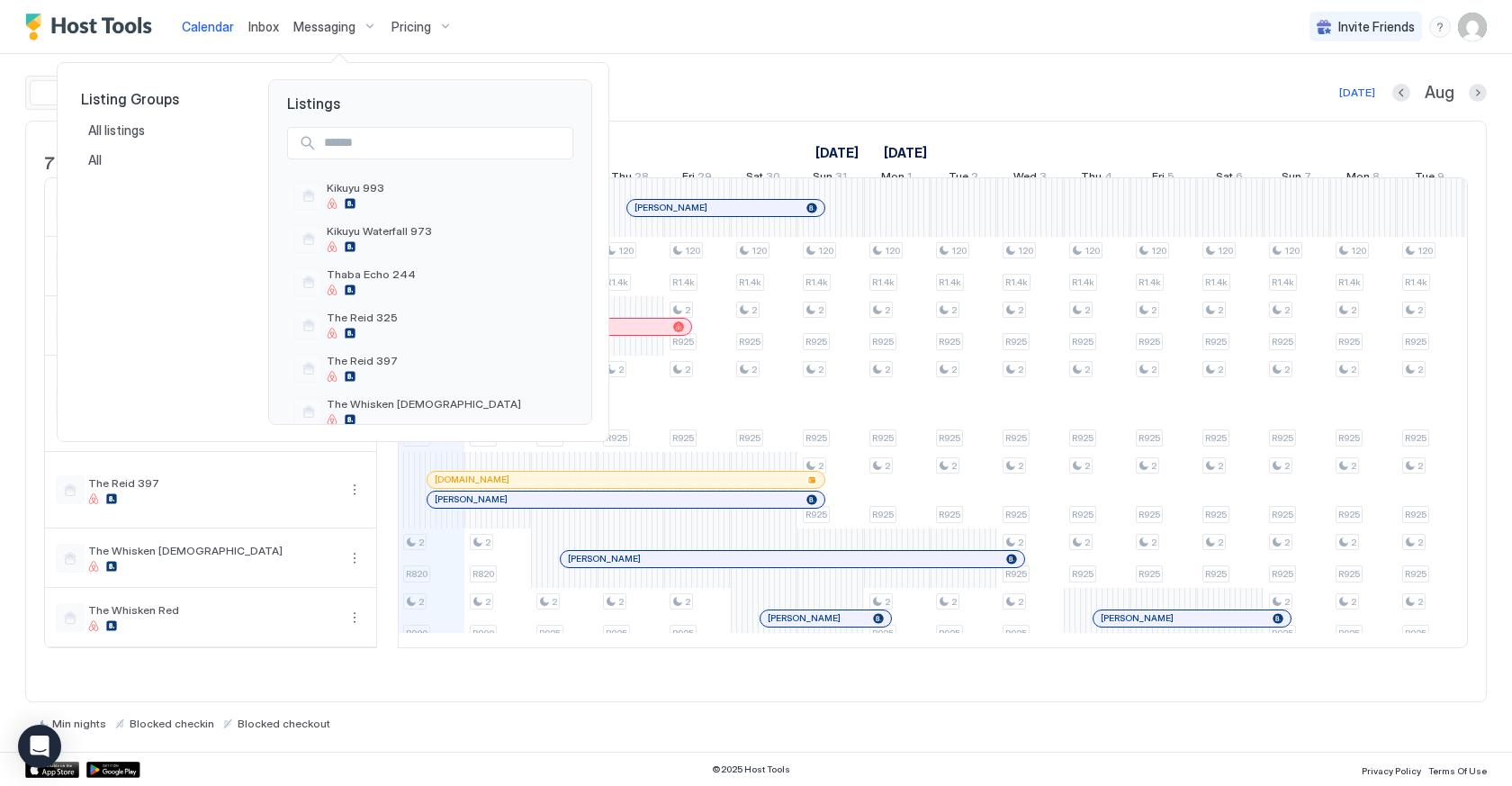
click at [751, 98] on div at bounding box center [756, 393] width 1512 height 786
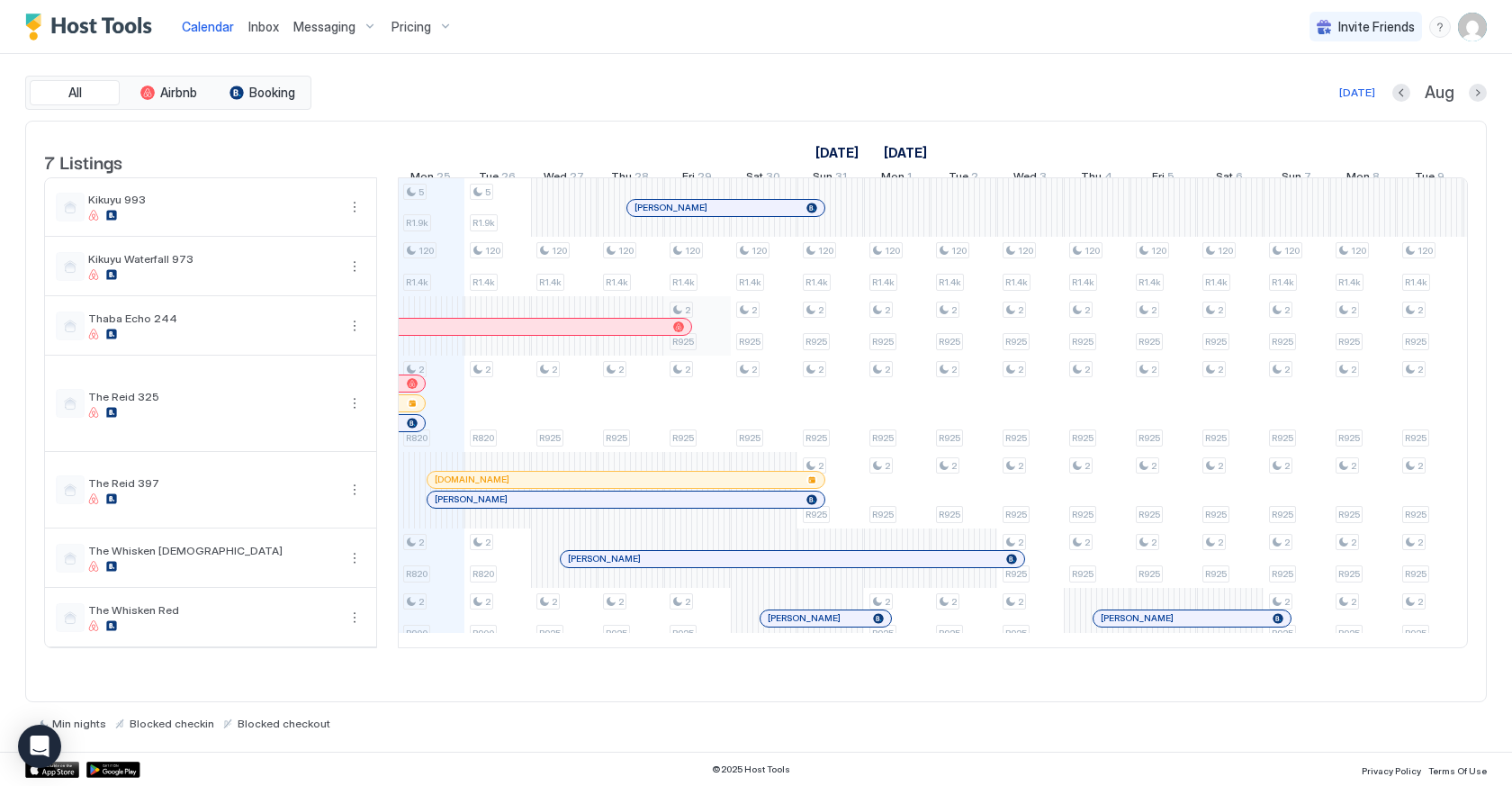
scroll to position [0, 1001]
click at [1097, 6] on div "Calendar Inbox Messaging Pricing Invite Friends LM" at bounding box center [756, 27] width 1512 height 55
click at [1465, 33] on img "User profile" at bounding box center [1473, 27] width 29 height 29
click at [1280, 101] on div "Settings" at bounding box center [1299, 100] width 70 height 16
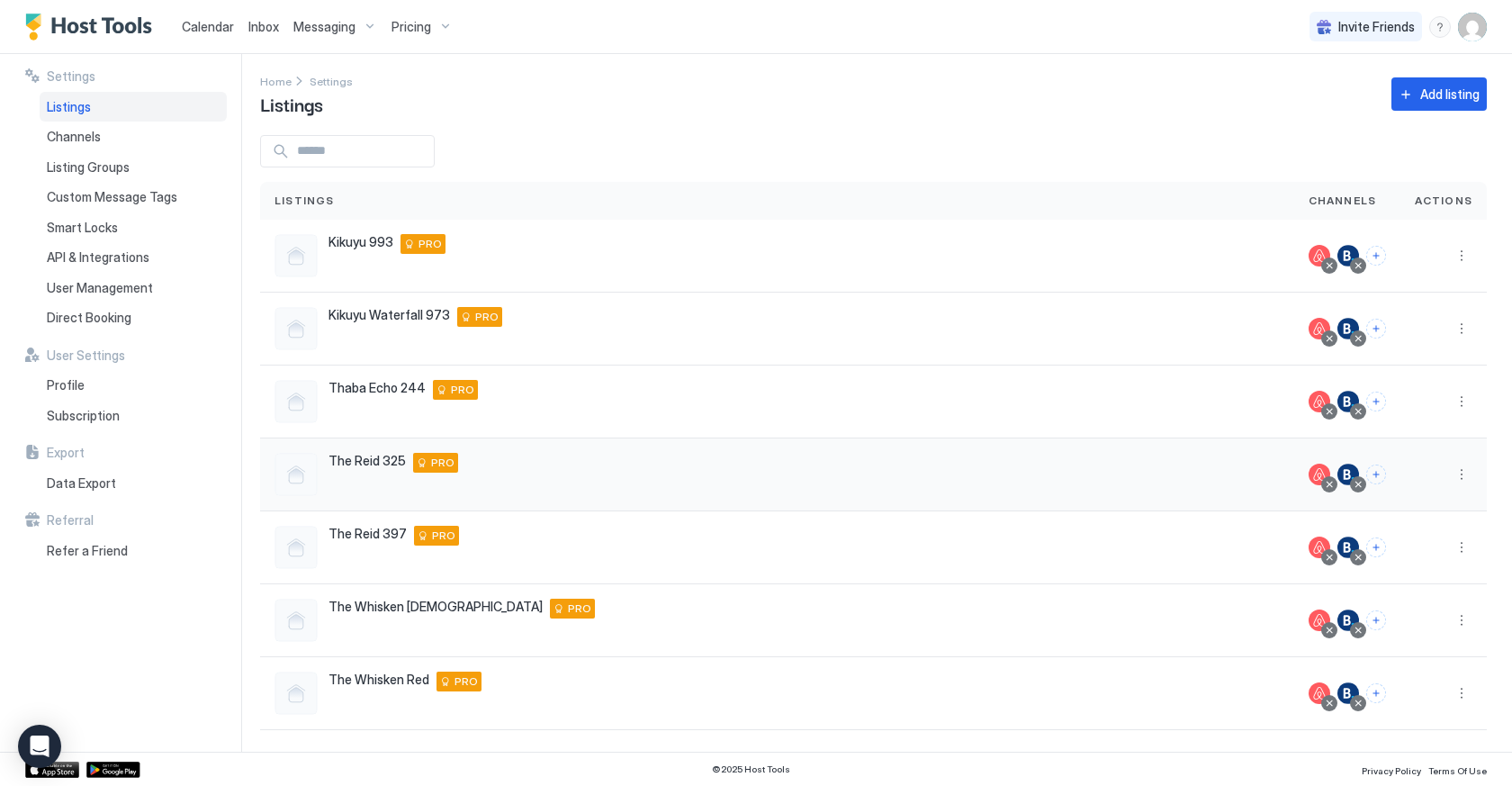
scroll to position [5, 0]
click at [96, 323] on div "Direct Booking" at bounding box center [133, 317] width 187 height 31
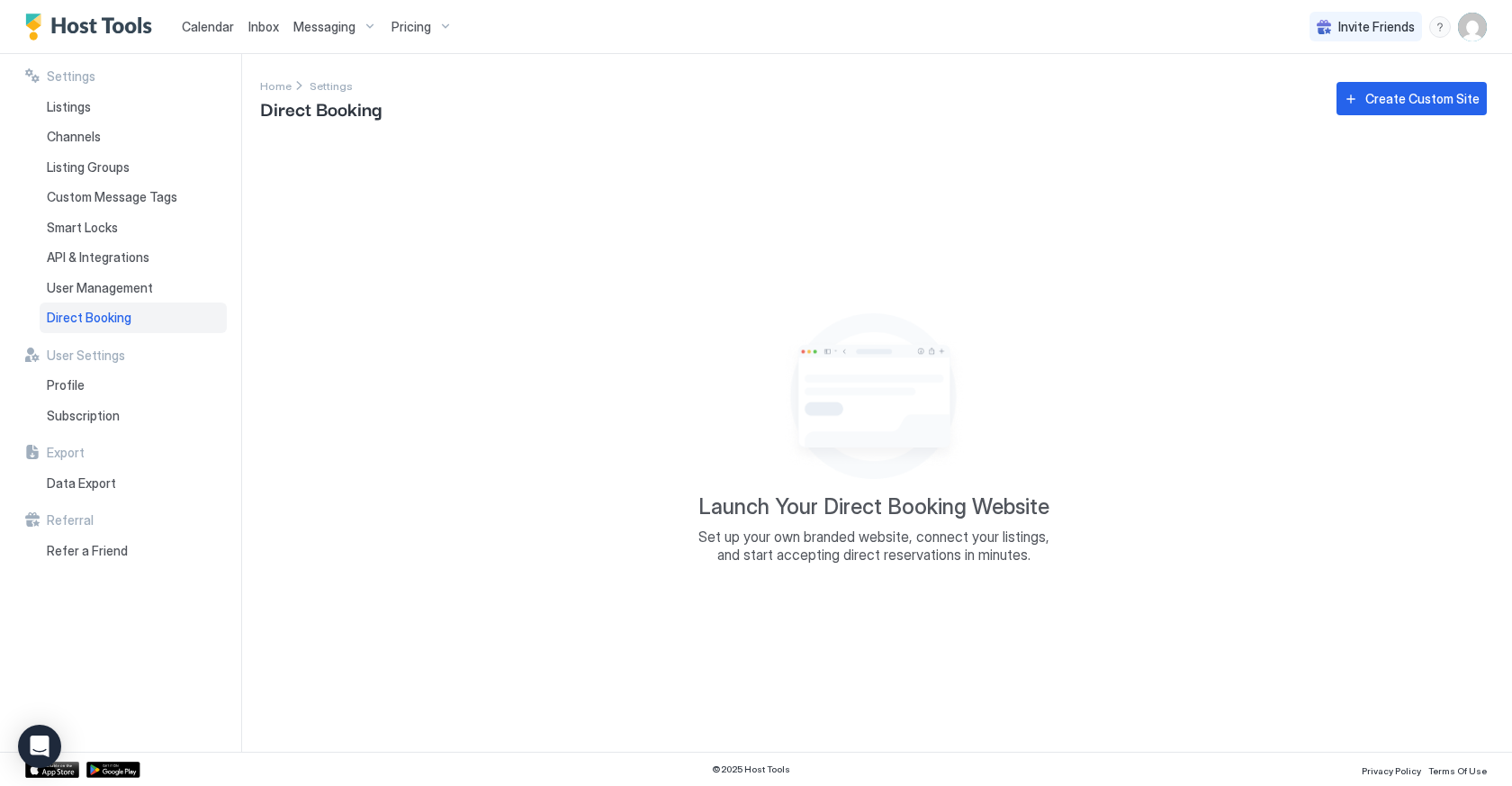
click at [587, 316] on div "Launch Your Direct Booking Website Set up your own branded website, connect you…" at bounding box center [874, 435] width 1227 height 591
click at [288, 84] on span "Home" at bounding box center [275, 86] width 32 height 13
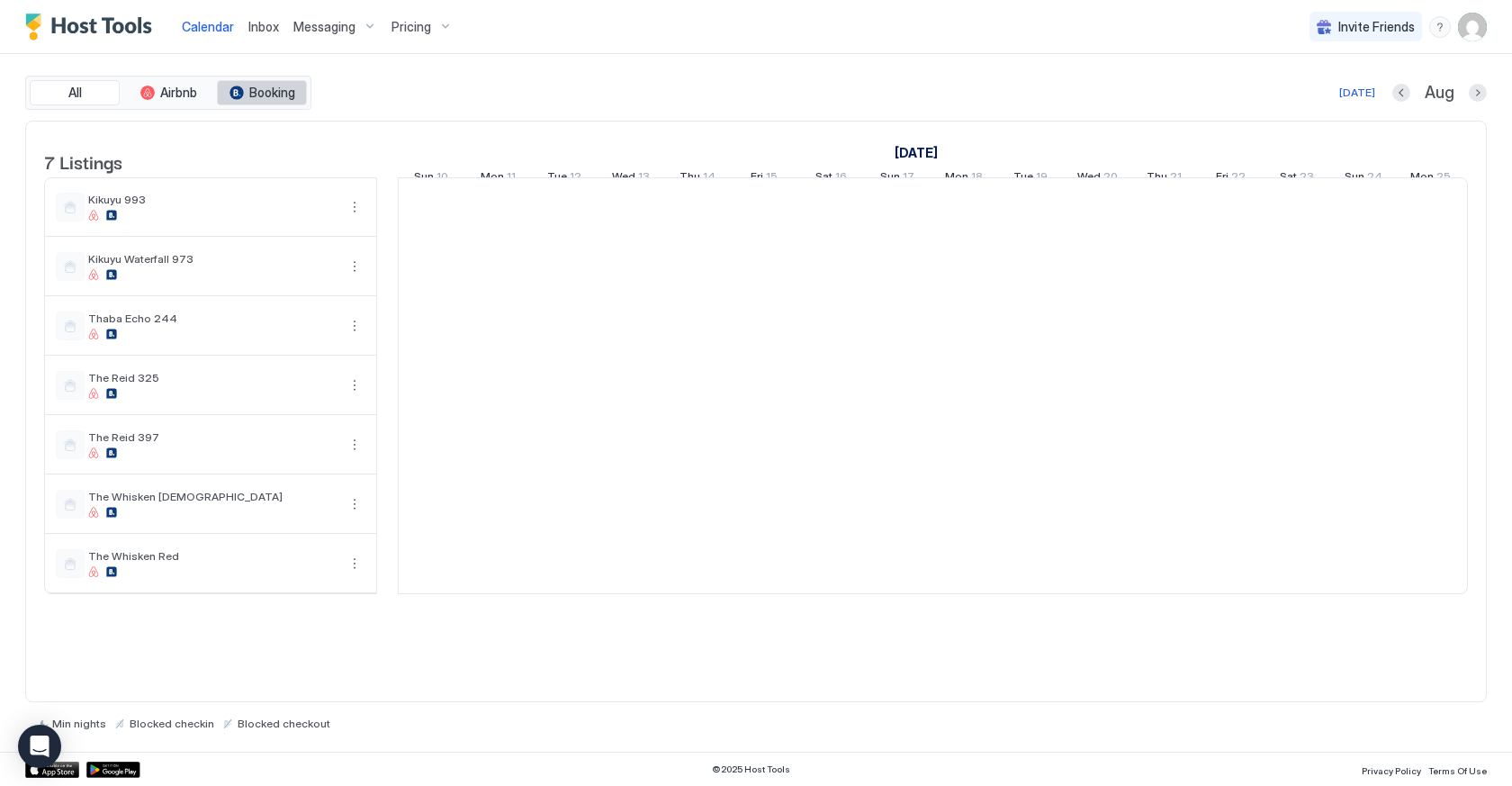
scroll to position [0, 1000]
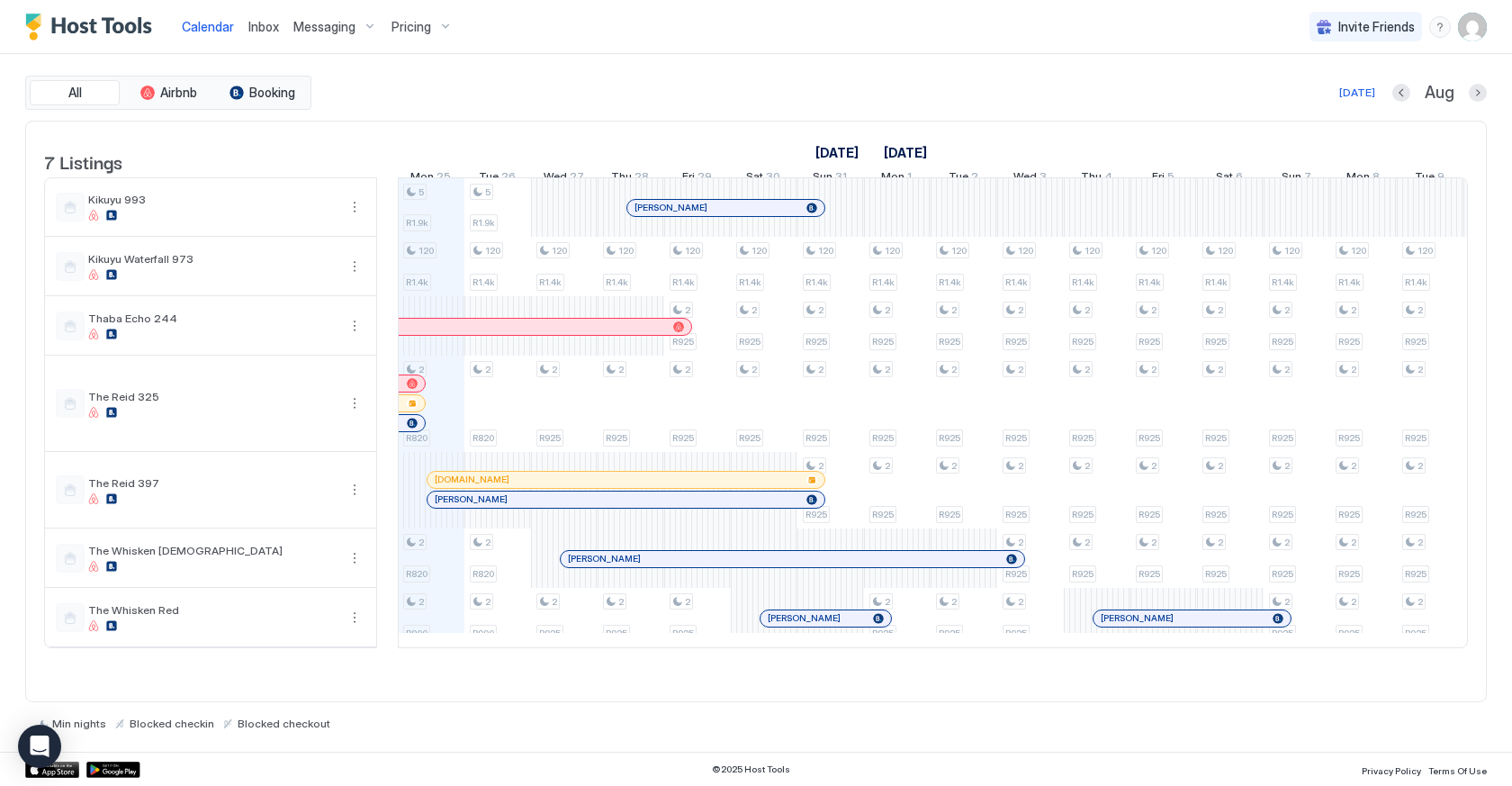
click at [446, 25] on div "Pricing" at bounding box center [421, 27] width 76 height 31
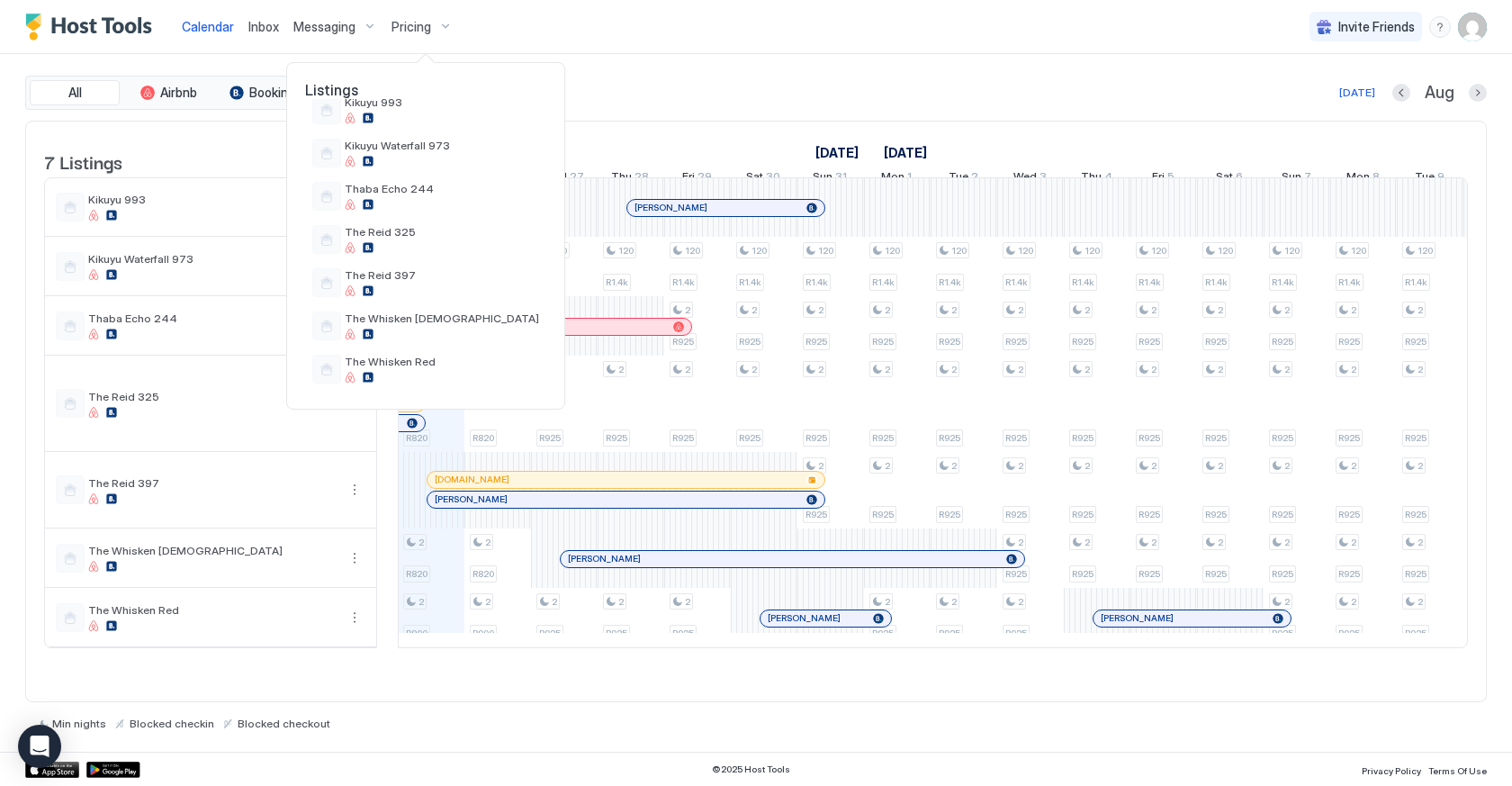
scroll to position [72, 0]
click at [606, 121] on div at bounding box center [756, 393] width 1512 height 786
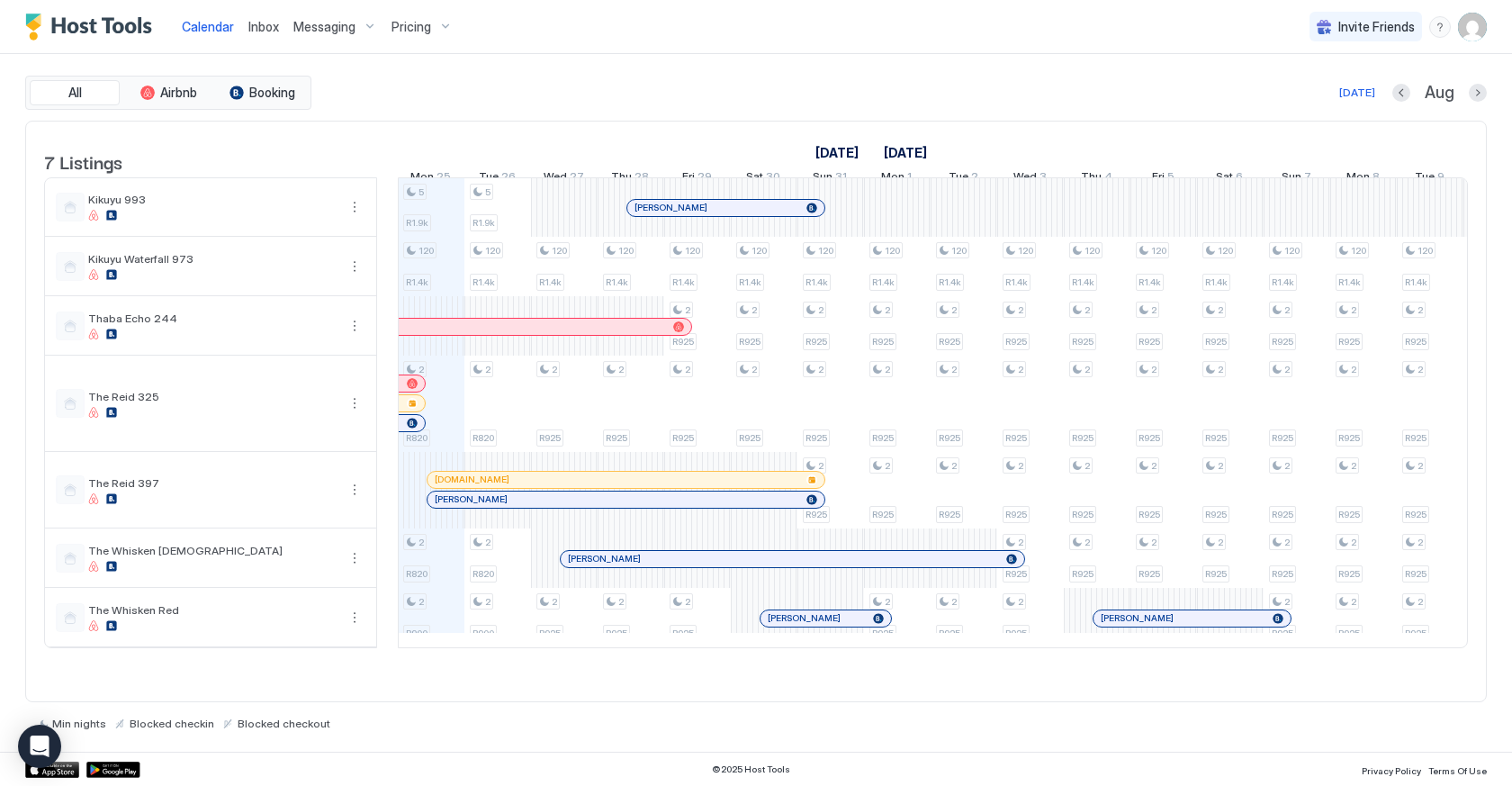
click at [357, 31] on div "Messaging" at bounding box center [335, 27] width 98 height 31
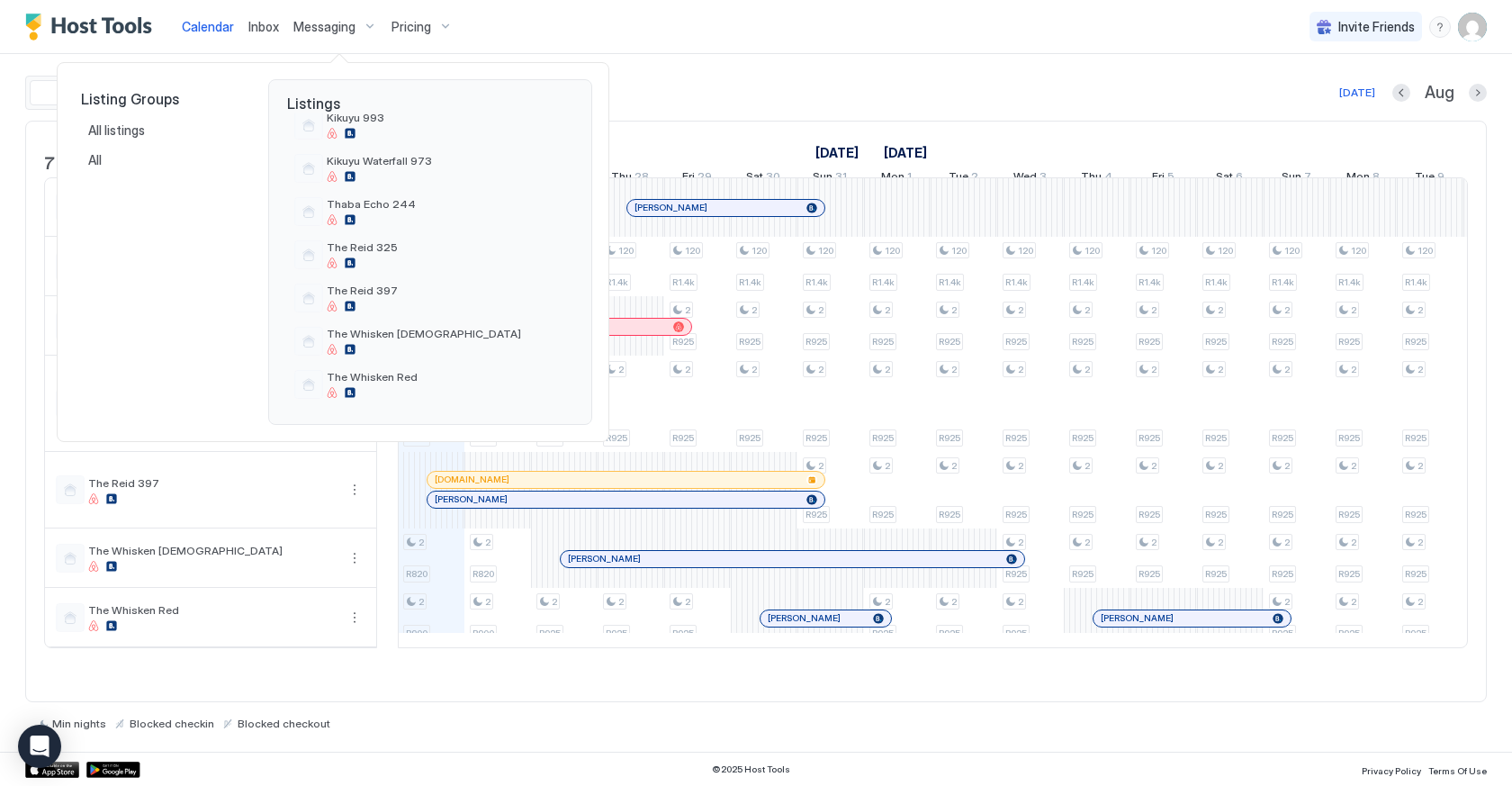
scroll to position [70, 0]
click at [651, 127] on div at bounding box center [756, 393] width 1512 height 786
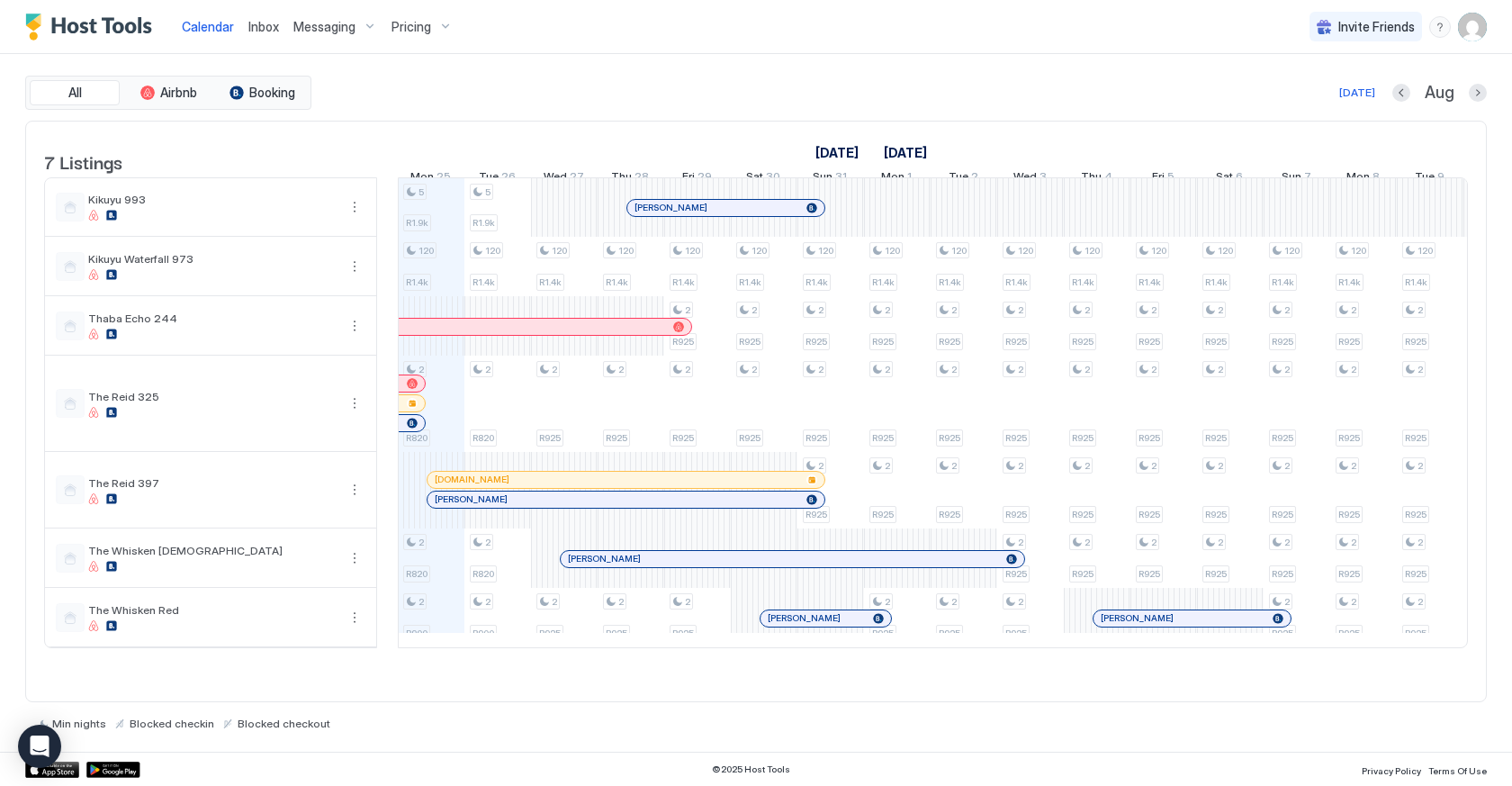
click at [441, 35] on div "Pricing" at bounding box center [421, 27] width 76 height 31
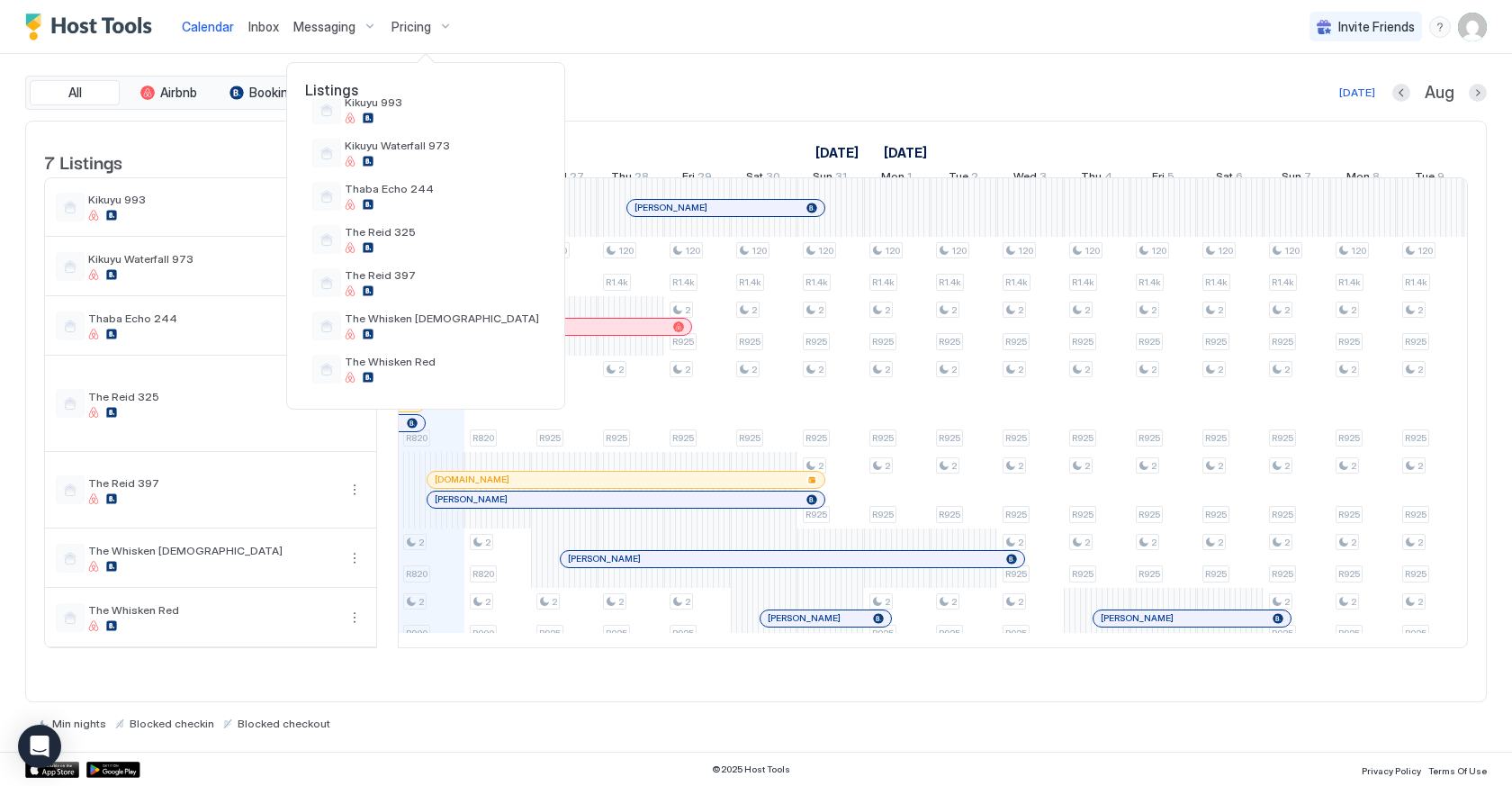
scroll to position [72, 0]
click at [580, 131] on div at bounding box center [756, 393] width 1512 height 786
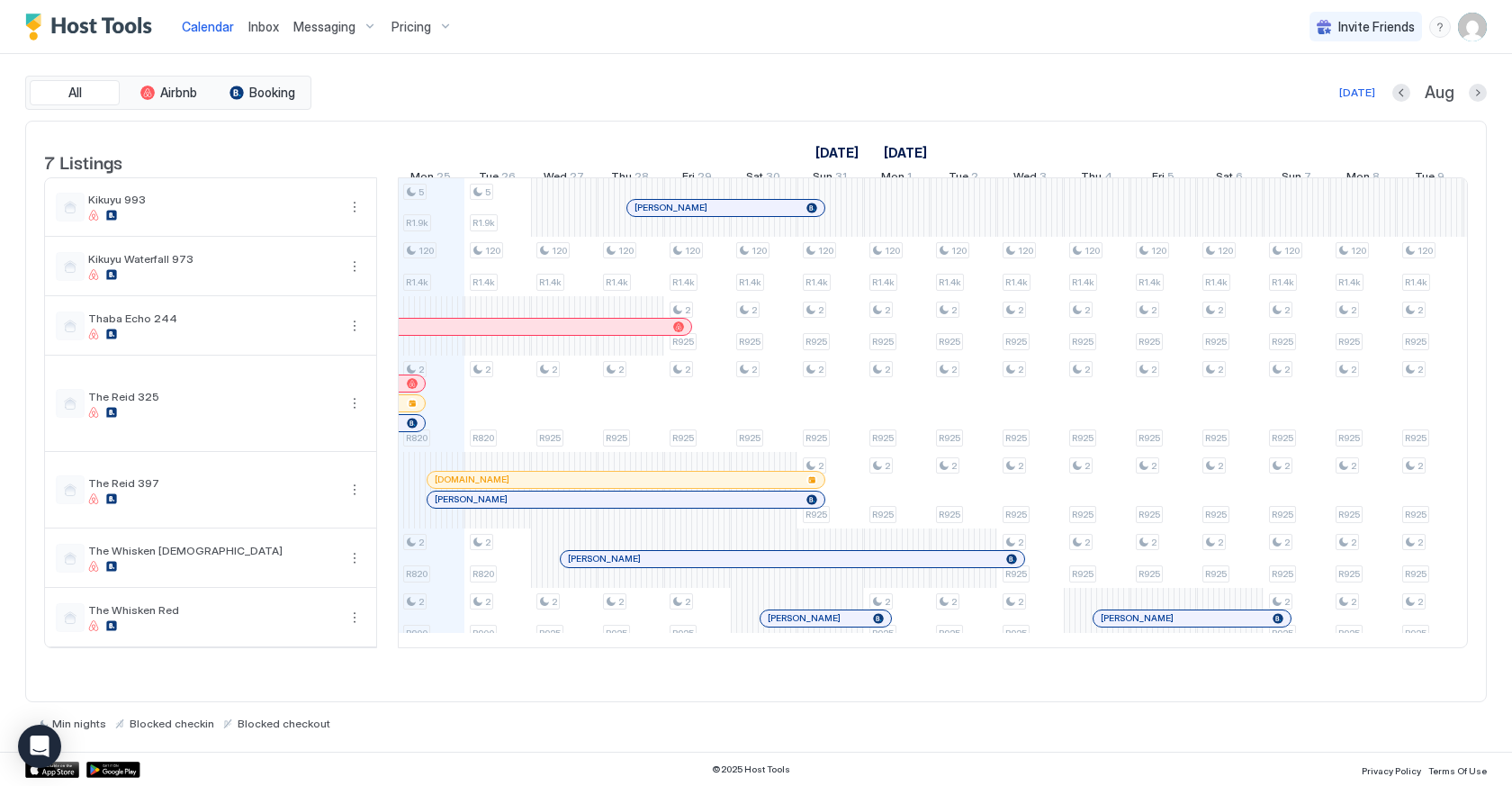
click at [367, 28] on div "Messaging" at bounding box center [335, 27] width 98 height 31
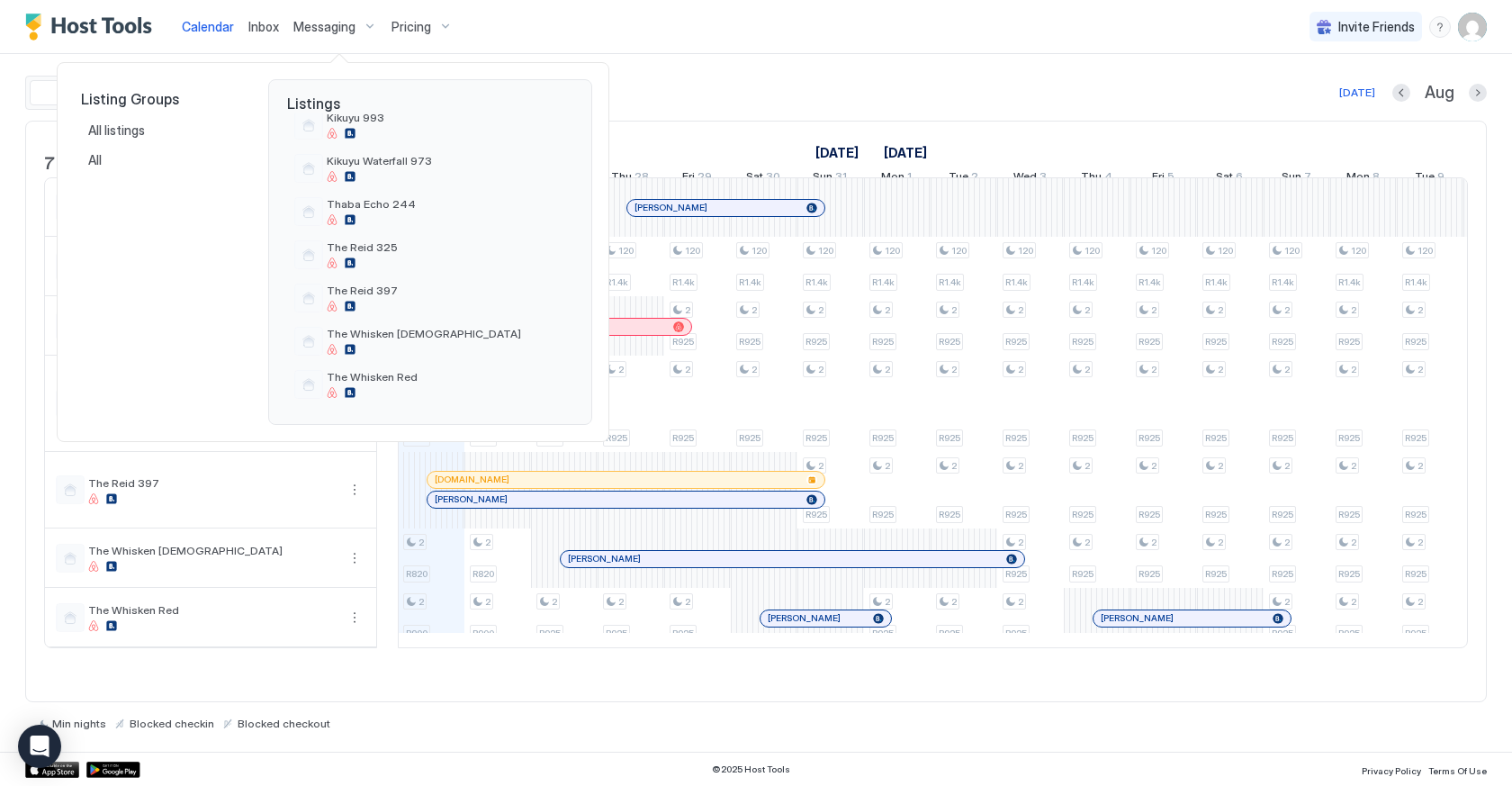
scroll to position [70, 0]
click at [633, 140] on div at bounding box center [756, 393] width 1512 height 786
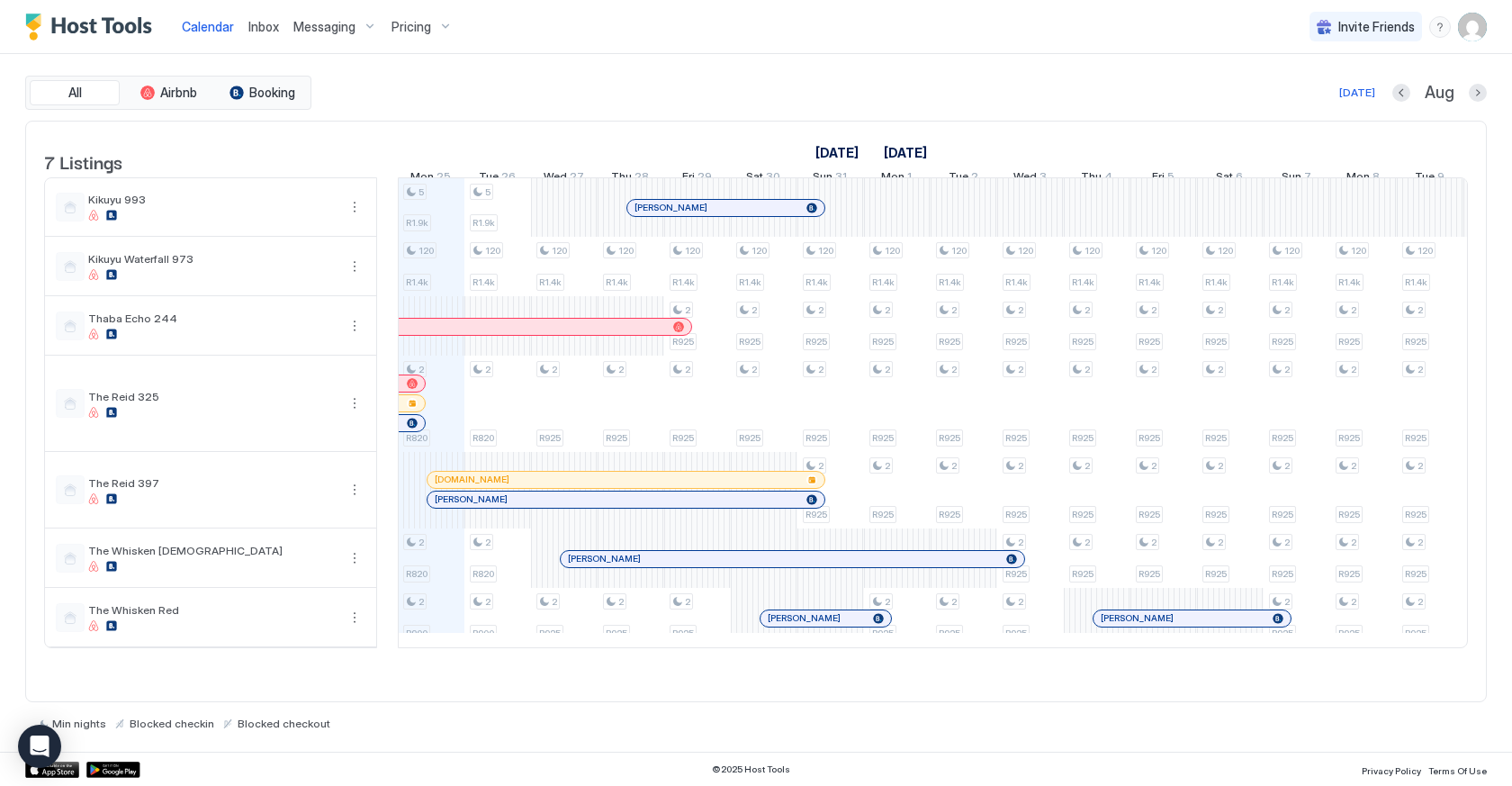
click at [1477, 21] on img "User profile" at bounding box center [1473, 27] width 29 height 29
